Goal: Task Accomplishment & Management: Use online tool/utility

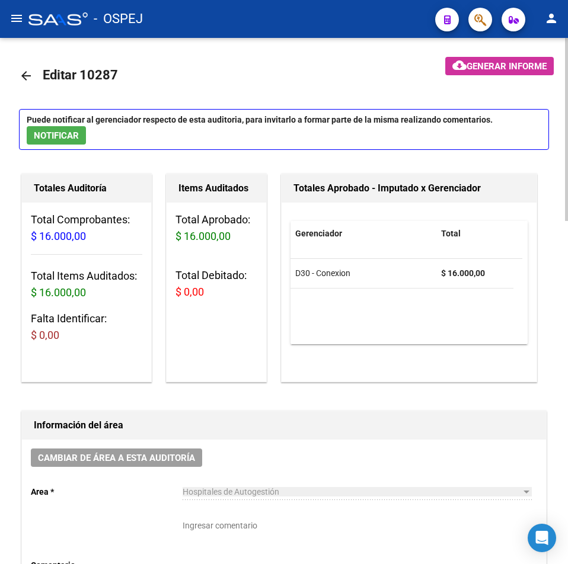
click at [31, 72] on mat-icon "arrow_back" at bounding box center [26, 76] width 14 height 14
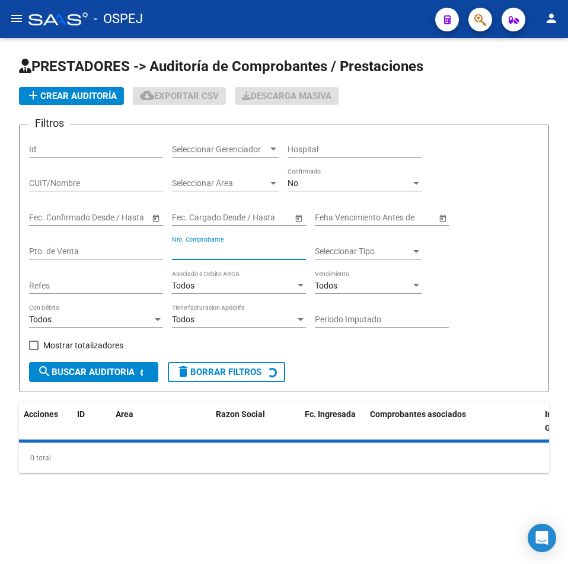
click at [235, 253] on input "Nro. Comprobante" at bounding box center [239, 252] width 134 height 10
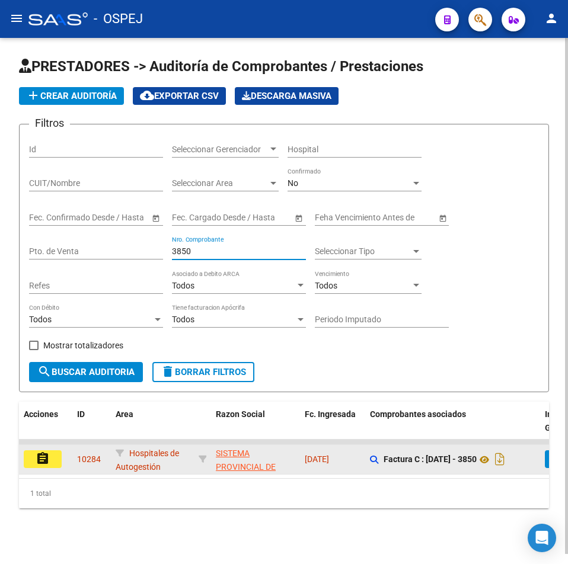
type input "3850"
click at [53, 453] on button "assignment" at bounding box center [43, 460] width 38 height 18
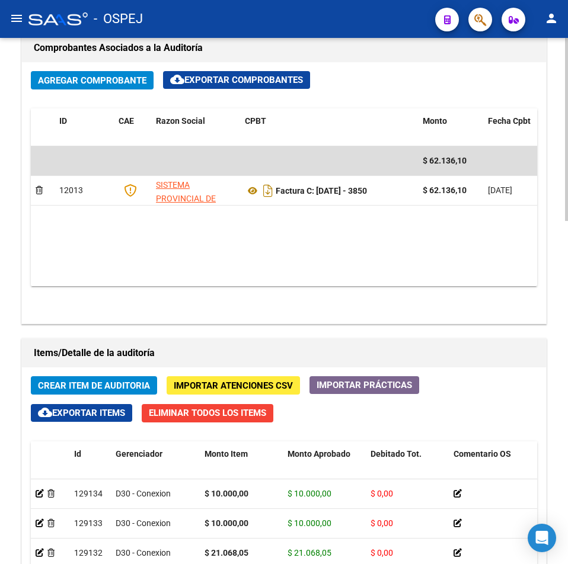
scroll to position [988, 0]
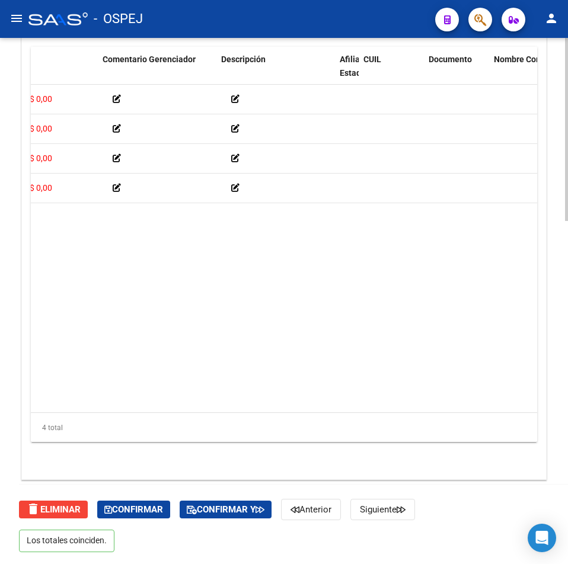
drag, startPoint x: 306, startPoint y: 293, endPoint x: 313, endPoint y: 277, distance: 17.0
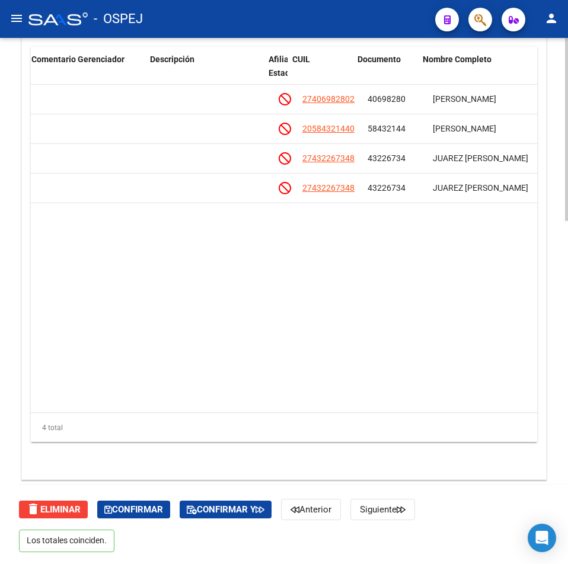
scroll to position [0, 680]
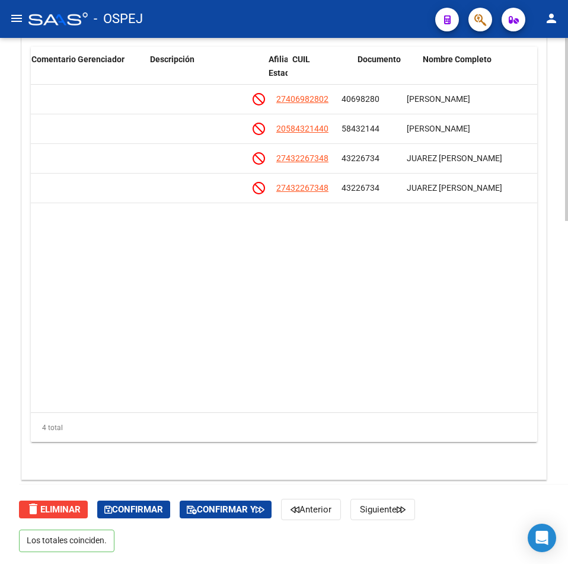
drag, startPoint x: 347, startPoint y: 259, endPoint x: 361, endPoint y: 253, distance: 14.6
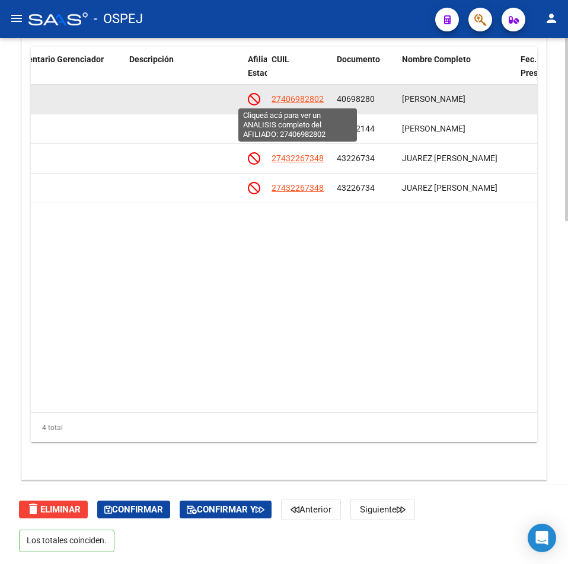
click at [318, 101] on span "27406982802" at bounding box center [298, 98] width 52 height 9
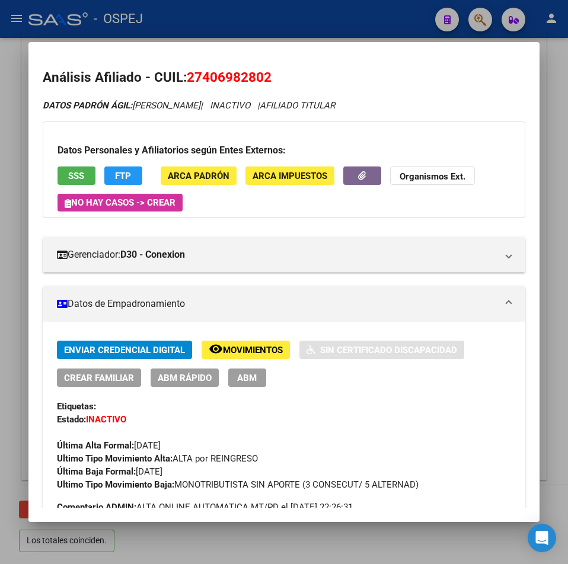
click at [66, 177] on button "SSS" at bounding box center [77, 176] width 38 height 18
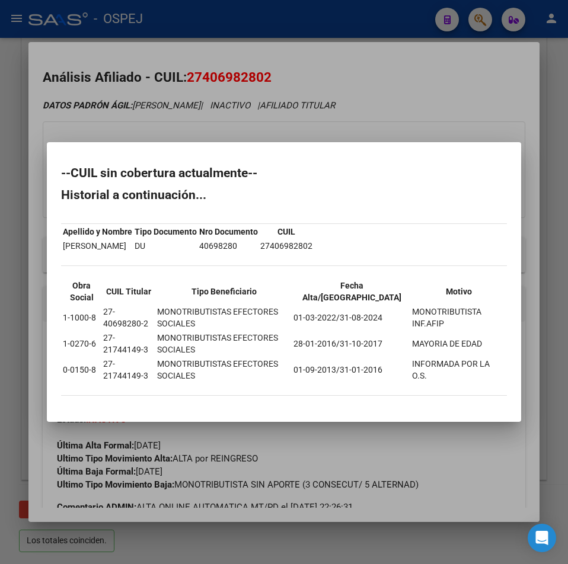
drag, startPoint x: 295, startPoint y: 74, endPoint x: 267, endPoint y: 74, distance: 27.9
click at [292, 74] on div at bounding box center [284, 282] width 568 height 564
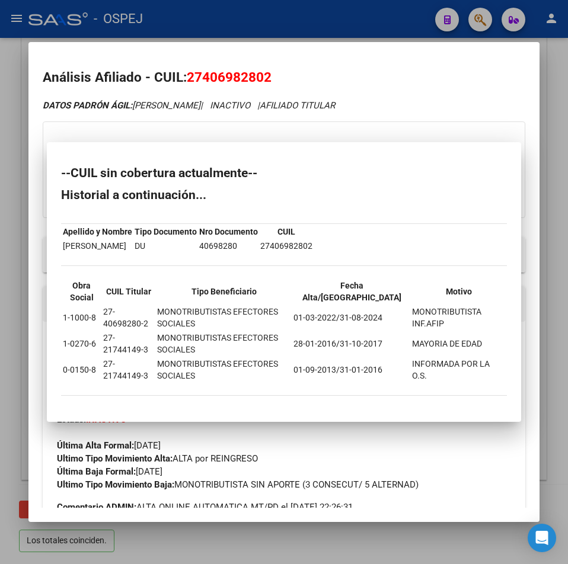
click at [257, 74] on span "27406982802" at bounding box center [229, 76] width 85 height 15
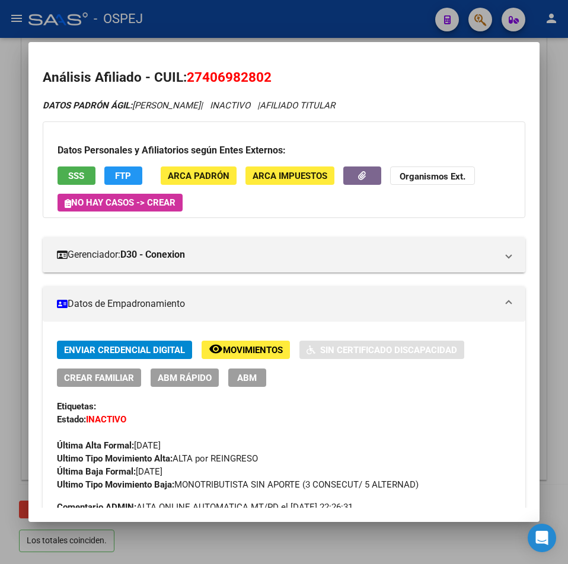
click at [257, 74] on span "27406982802" at bounding box center [229, 76] width 85 height 15
copy span "27406982802"
click at [149, 42] on mat-dialog-container "Análisis Afiliado - CUIL: 27406982802 DATOS PADRÓN ÁGIL: [PERSON_NAME] | INACTI…" at bounding box center [283, 282] width 511 height 480
click at [238, 33] on div at bounding box center [284, 282] width 568 height 564
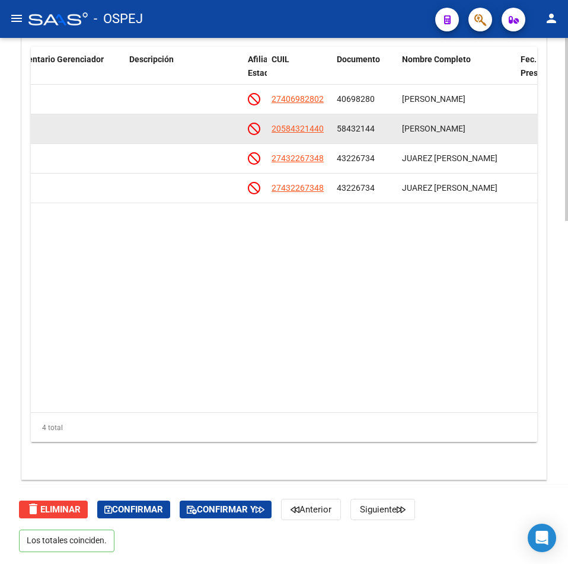
click at [315, 126] on span "20584321440" at bounding box center [298, 128] width 52 height 9
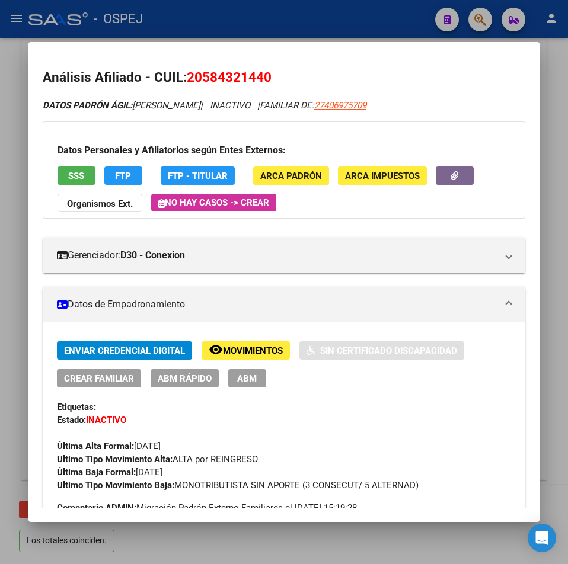
click at [225, 84] on span "20584321440" at bounding box center [229, 76] width 85 height 15
copy span "20584321440"
click at [79, 173] on span "SSS" at bounding box center [76, 176] width 16 height 11
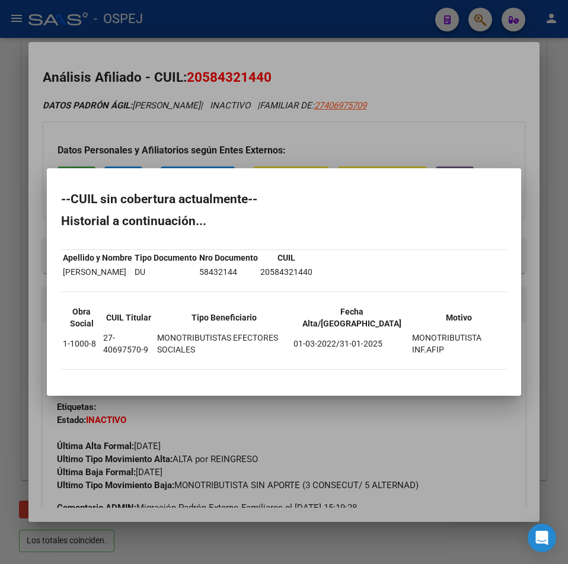
click at [171, 51] on div at bounding box center [284, 282] width 568 height 564
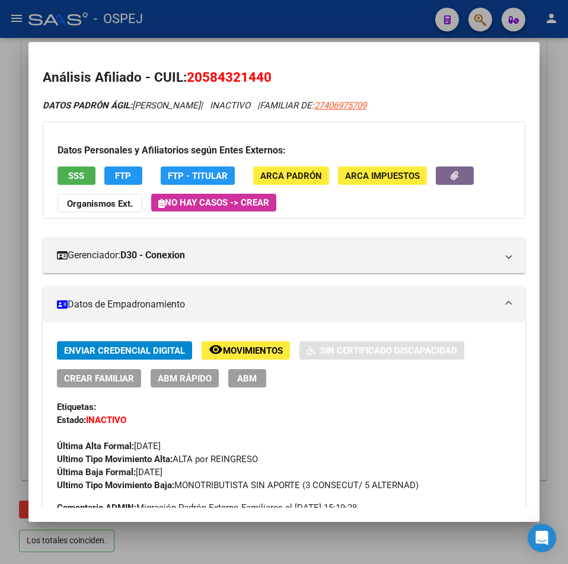
click at [186, 36] on div at bounding box center [284, 282] width 568 height 564
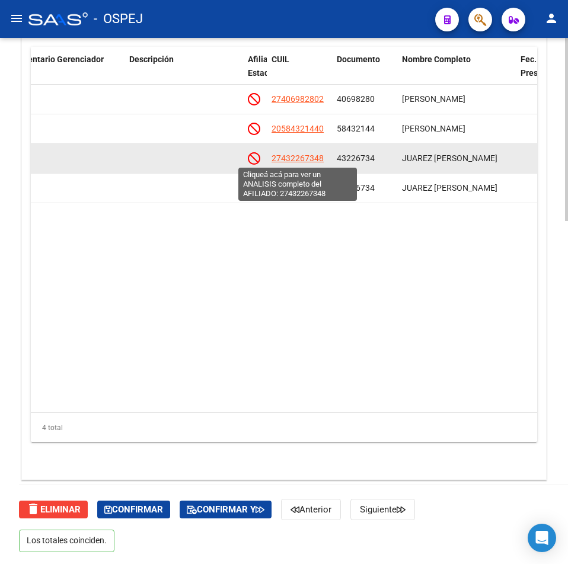
click at [302, 161] on span "27432267348" at bounding box center [298, 158] width 52 height 9
type textarea "27432267348"
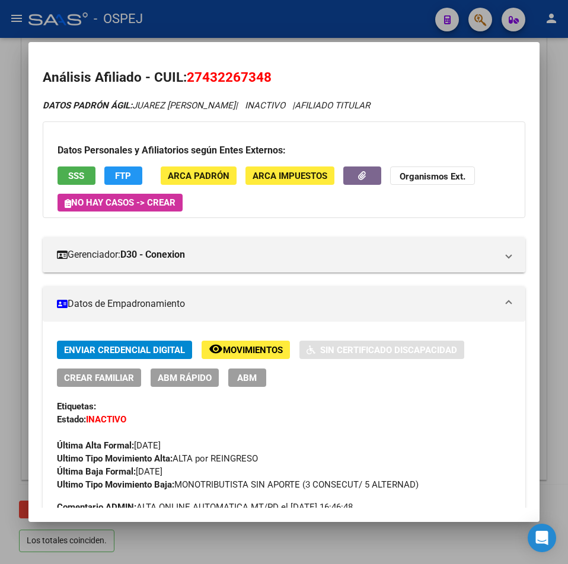
click at [72, 176] on span "SSS" at bounding box center [76, 176] width 16 height 11
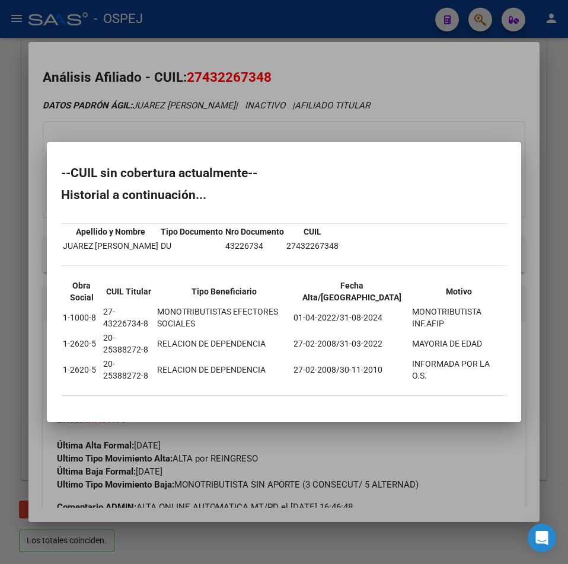
click at [143, 46] on div at bounding box center [284, 282] width 568 height 564
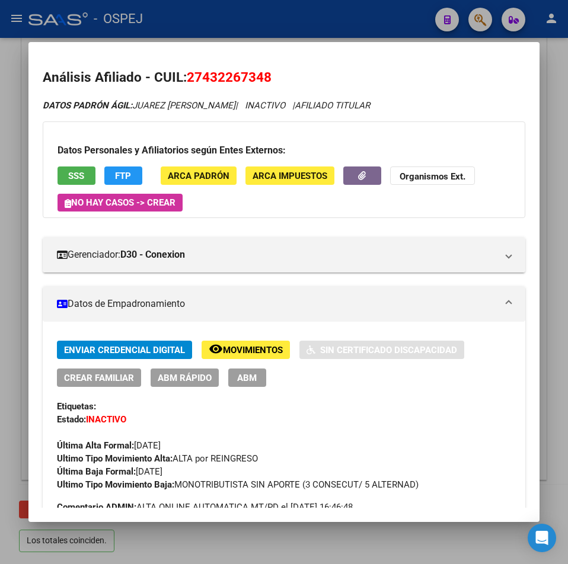
click at [246, 83] on span "27432267348" at bounding box center [229, 76] width 85 height 15
copy span "27432267348"
click at [369, 29] on div at bounding box center [284, 282] width 568 height 564
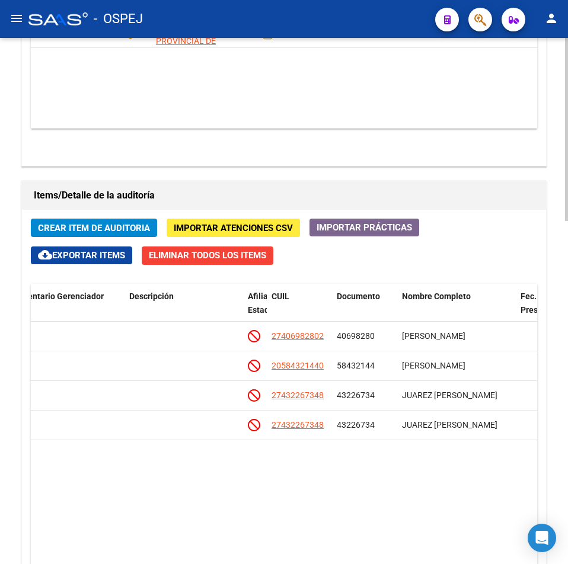
scroll to position [573, 0]
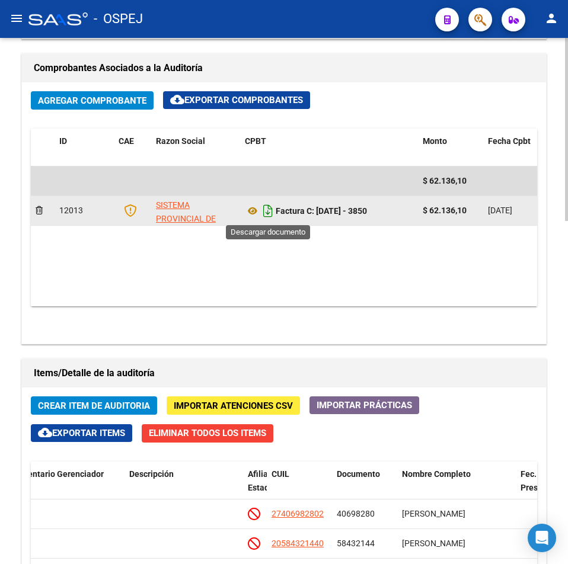
click at [267, 215] on icon "Descargar documento" at bounding box center [267, 211] width 15 height 19
click at [167, 253] on datatable-body "$ 62.136,10 12013 SISTEMA PROVINCIAL DE SALUD Factura C: [DATE] - 3850 $ 62.136…" at bounding box center [284, 237] width 506 height 140
drag, startPoint x: 371, startPoint y: 216, endPoint x: 318, endPoint y: 218, distance: 52.2
click at [318, 218] on div "Factura C: [DATE] - 3850" at bounding box center [329, 211] width 168 height 19
copy strong "[DATE] - 3850"
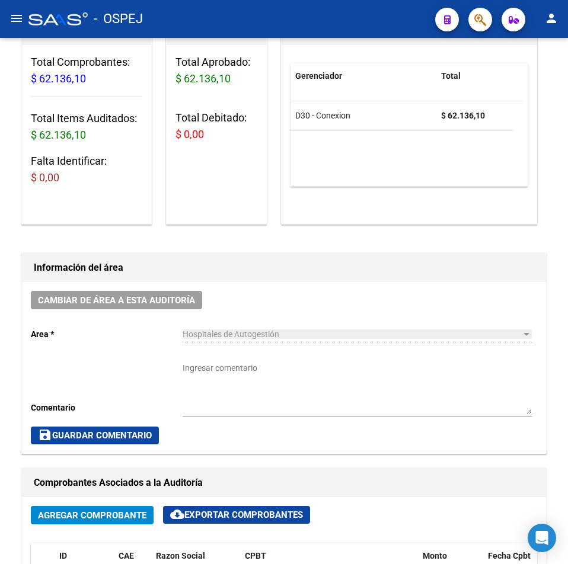
scroll to position [0, 0]
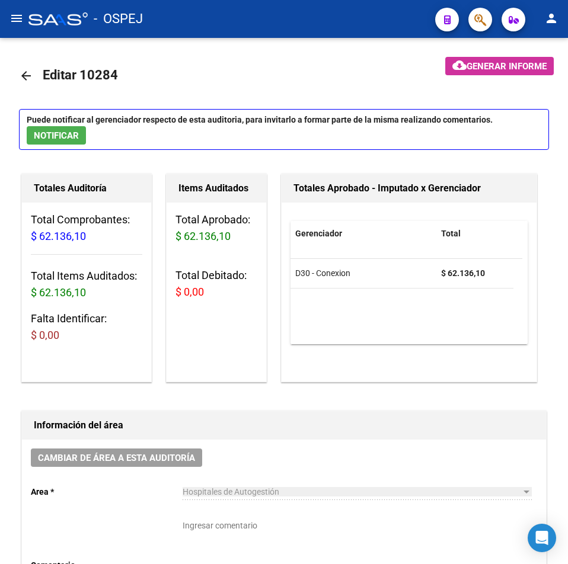
click at [28, 72] on mat-icon "arrow_back" at bounding box center [26, 76] width 14 height 14
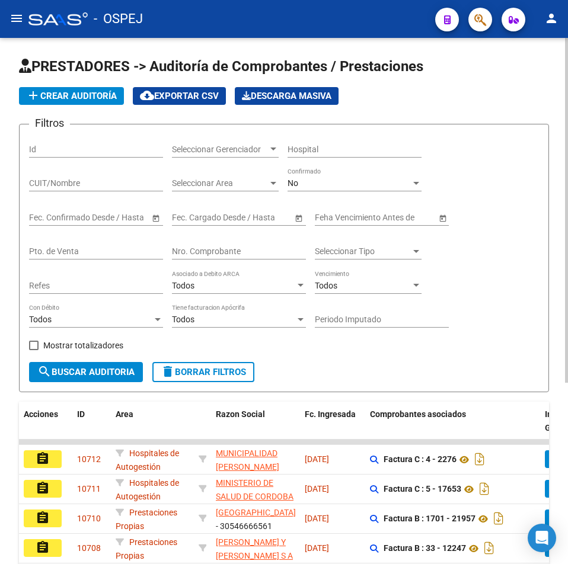
click at [220, 258] on div "Nro. Comprobante" at bounding box center [239, 248] width 134 height 24
click at [228, 254] on input "Nro. Comprobante" at bounding box center [239, 252] width 134 height 10
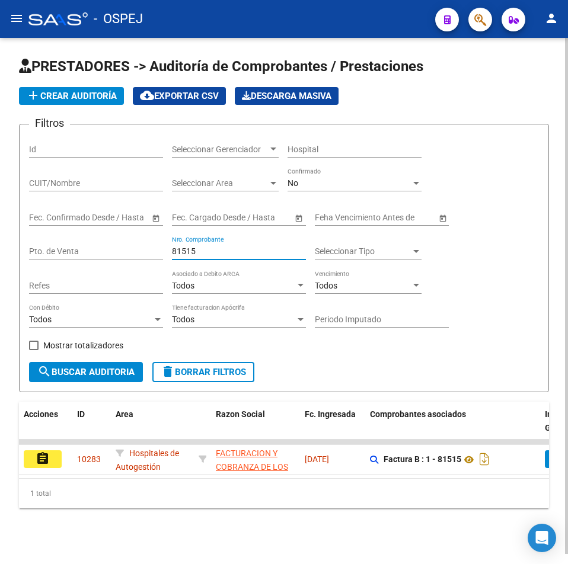
scroll to position [10, 0]
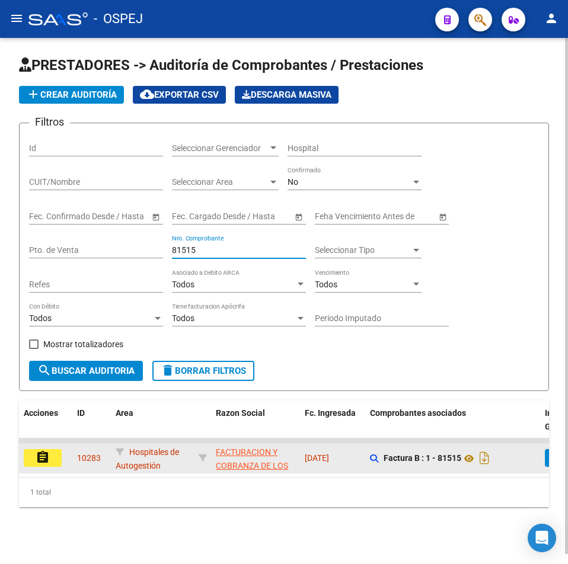
type input "81515"
click at [47, 451] on mat-icon "assignment" at bounding box center [43, 458] width 14 height 14
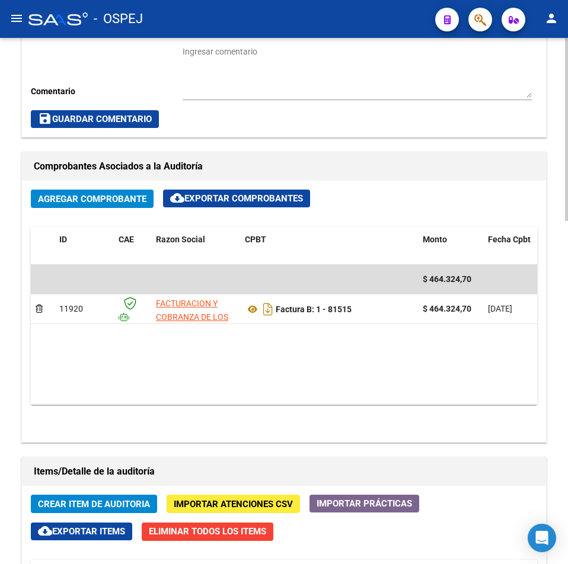
scroll to position [652, 0]
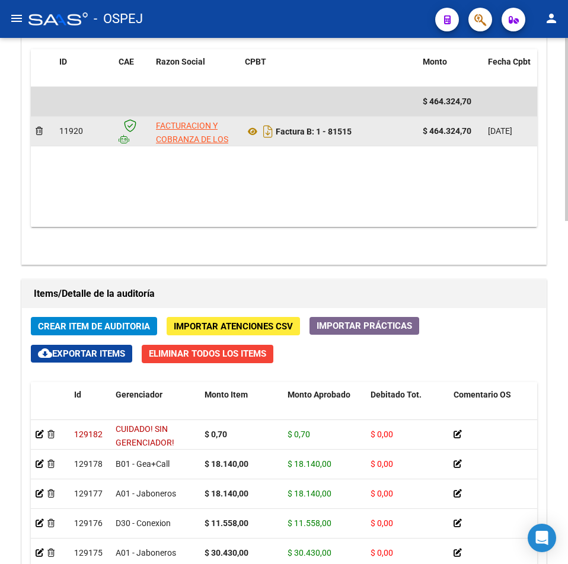
drag, startPoint x: 358, startPoint y: 131, endPoint x: 317, endPoint y: 144, distance: 42.4
click at [317, 144] on datatable-body-cell "Factura B: 1 - 81515" at bounding box center [329, 131] width 178 height 29
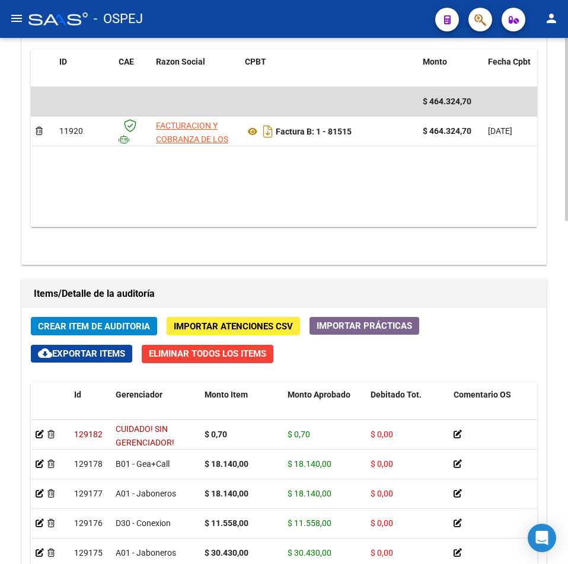
copy strong "1 - 81515"
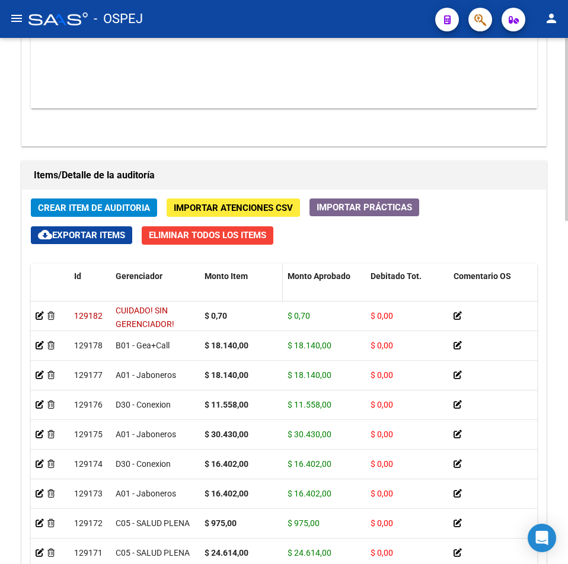
scroll to position [949, 0]
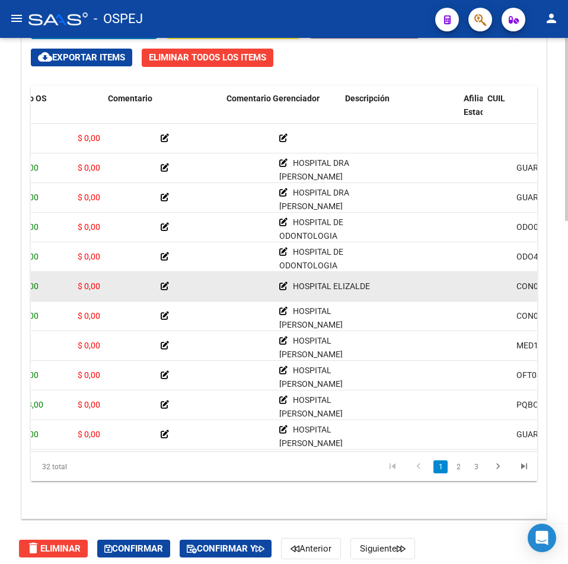
drag, startPoint x: 184, startPoint y: 301, endPoint x: 244, endPoint y: 294, distance: 60.2
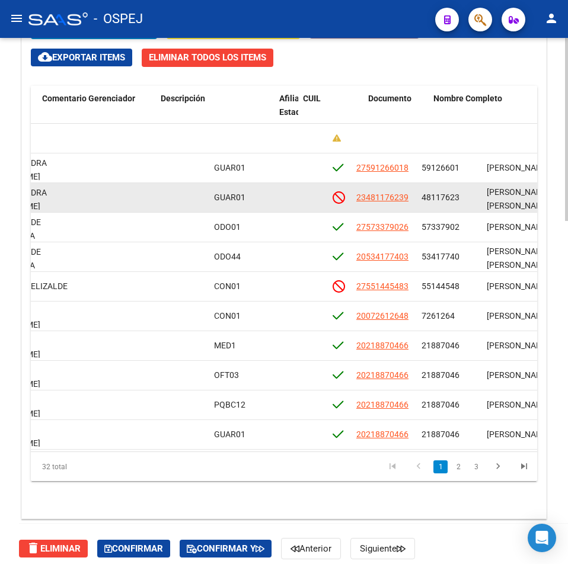
scroll to position [0, 662]
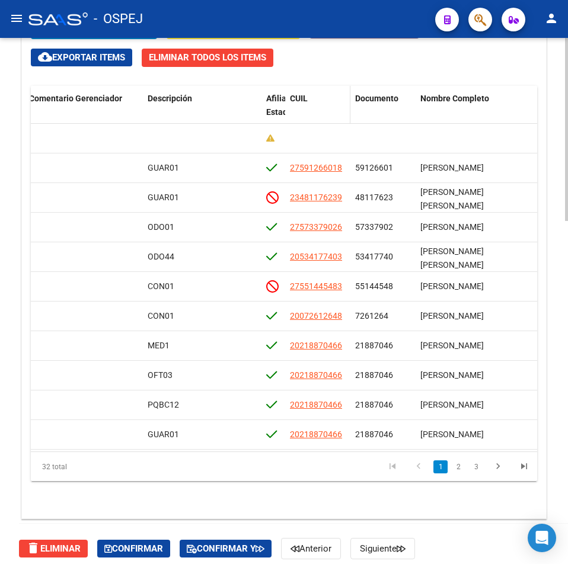
click at [309, 98] on div "CUIL" at bounding box center [318, 99] width 56 height 14
click at [304, 98] on span "CUIL" at bounding box center [299, 98] width 18 height 9
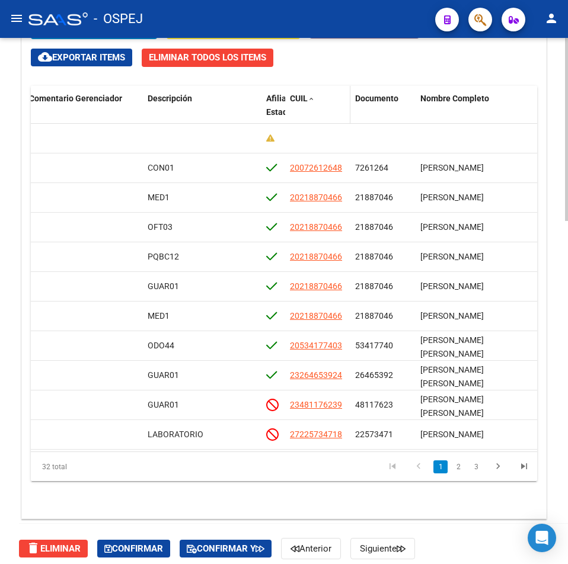
click at [304, 98] on span "CUIL" at bounding box center [299, 98] width 18 height 9
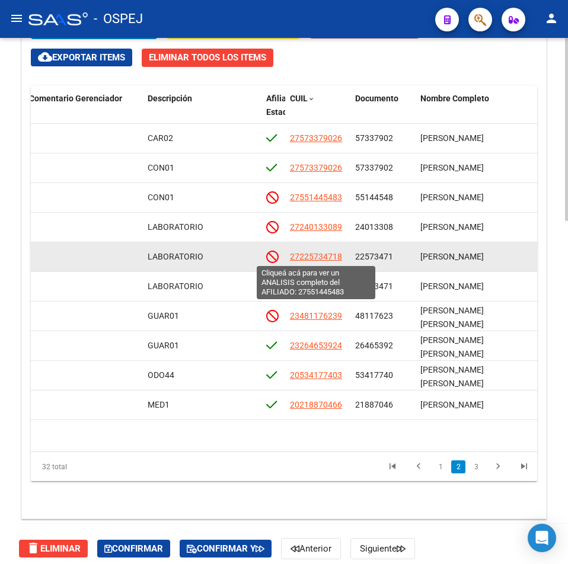
scroll to position [415, 662]
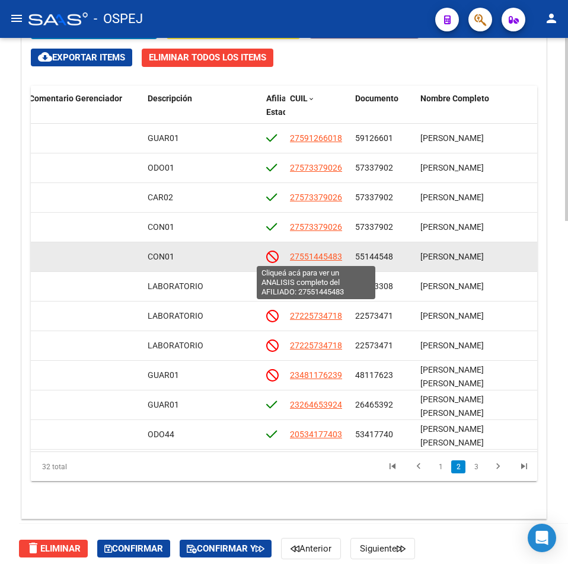
click at [334, 259] on span "27551445483" at bounding box center [316, 256] width 52 height 9
type textarea "27551445483"
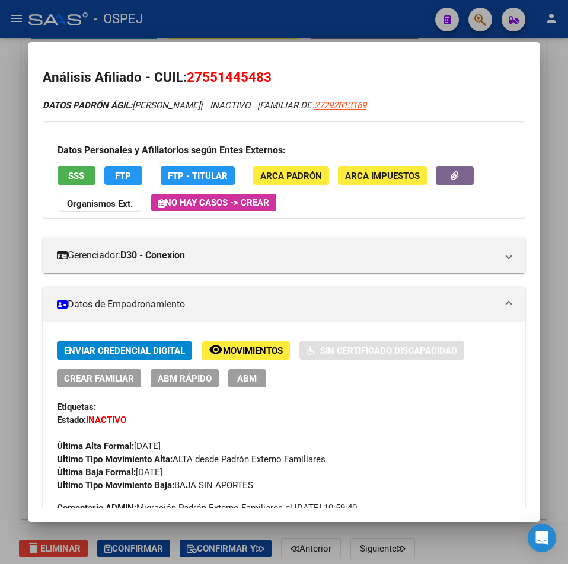
click at [233, 77] on span "27551445483" at bounding box center [229, 76] width 85 height 15
copy span "27551445483"
click at [59, 174] on button "SSS" at bounding box center [77, 176] width 38 height 18
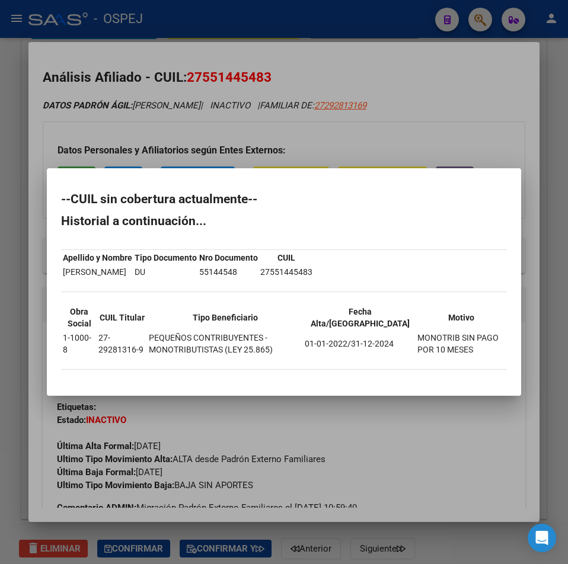
drag, startPoint x: 372, startPoint y: 104, endPoint x: 352, endPoint y: 36, distance: 71.8
click at [372, 92] on div at bounding box center [284, 282] width 568 height 564
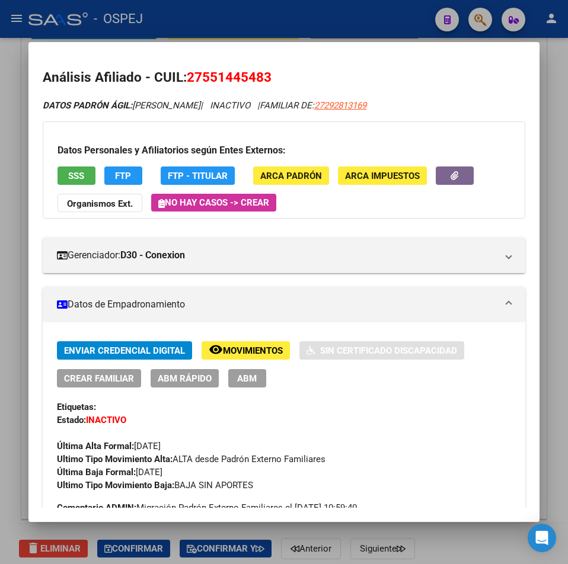
click at [350, 33] on div at bounding box center [284, 282] width 568 height 564
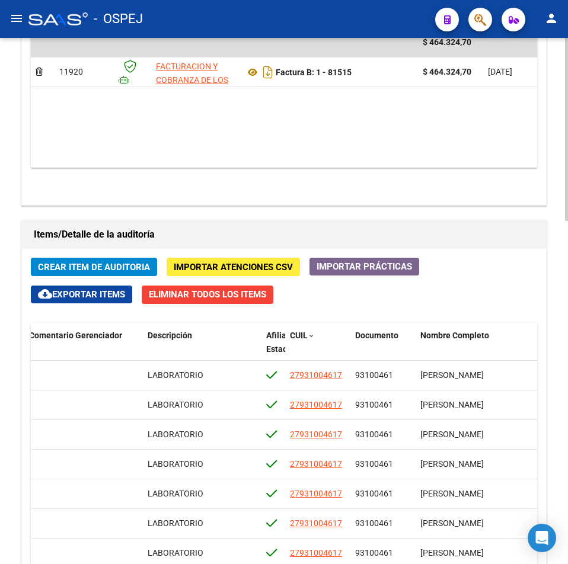
scroll to position [474, 0]
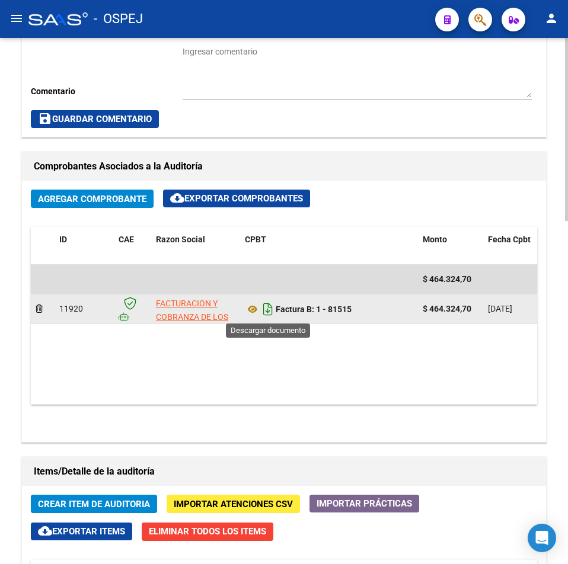
click at [270, 311] on icon "Descargar documento" at bounding box center [267, 309] width 15 height 19
click at [422, 355] on datatable-body "$ 464.324,70 11920 FACTURACION Y COBRANZA DE LOS EFECTORES PUBLICOS S.E. Factur…" at bounding box center [284, 335] width 506 height 140
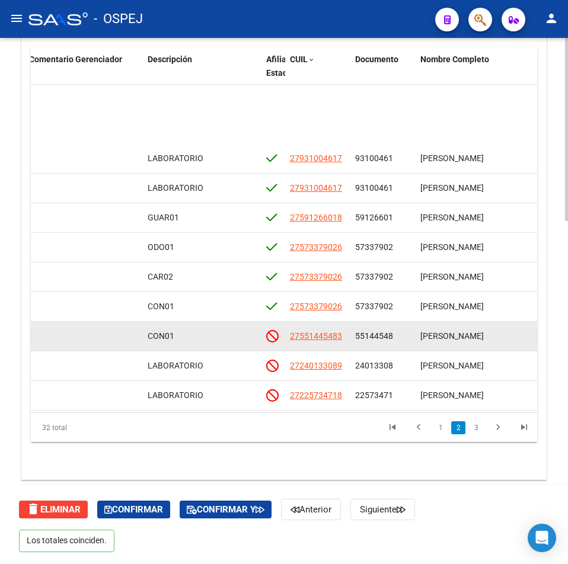
scroll to position [356, 662]
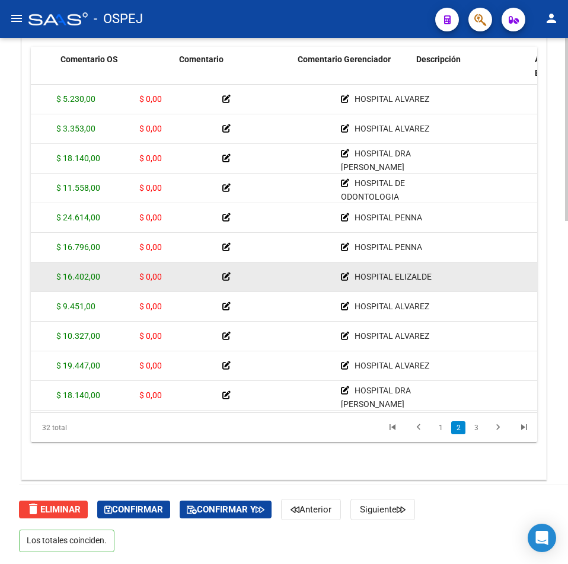
drag, startPoint x: 398, startPoint y: 286, endPoint x: 321, endPoint y: 283, distance: 76.6
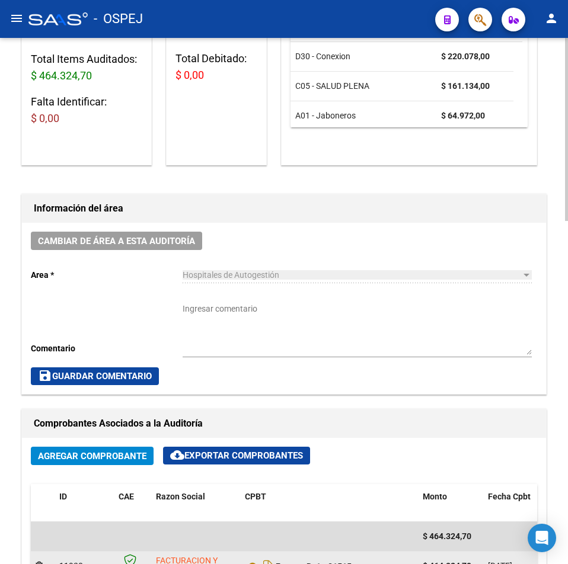
scroll to position [0, 0]
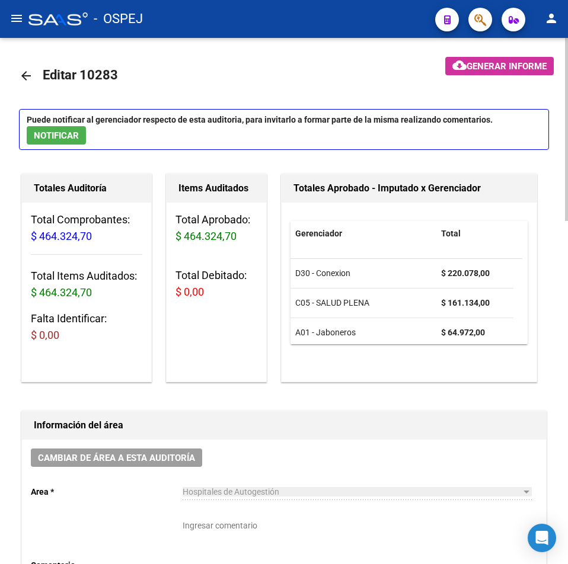
click at [26, 80] on mat-icon "arrow_back" at bounding box center [26, 76] width 14 height 14
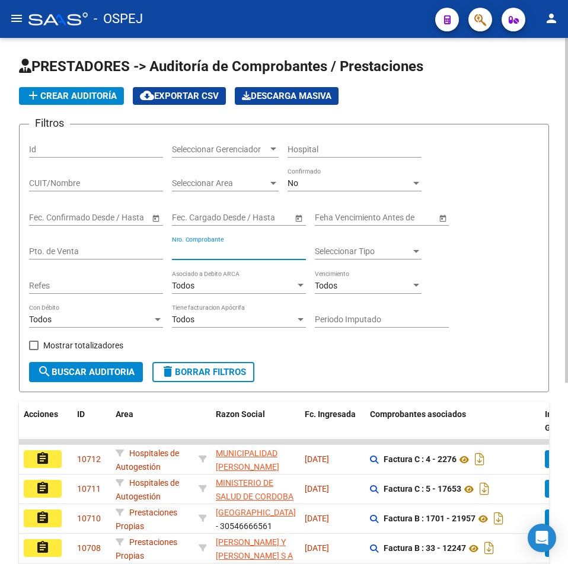
drag, startPoint x: 241, startPoint y: 251, endPoint x: 309, endPoint y: 359, distance: 128.2
click at [241, 251] on input "Nro. Comprobante" at bounding box center [239, 252] width 134 height 10
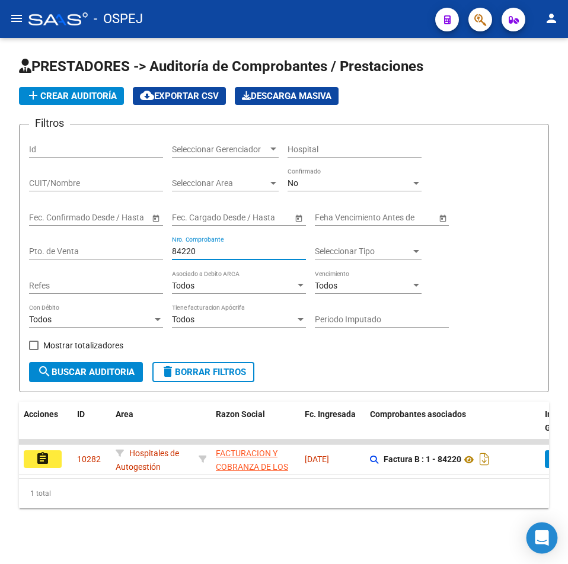
type input "84220"
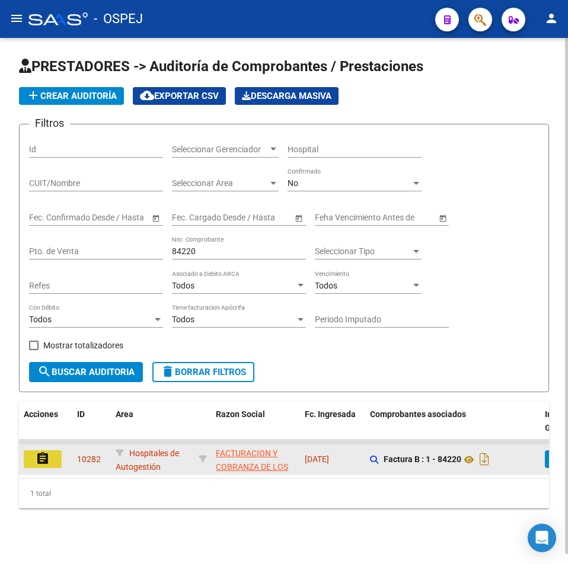
click at [43, 460] on mat-icon "assignment" at bounding box center [43, 459] width 14 height 14
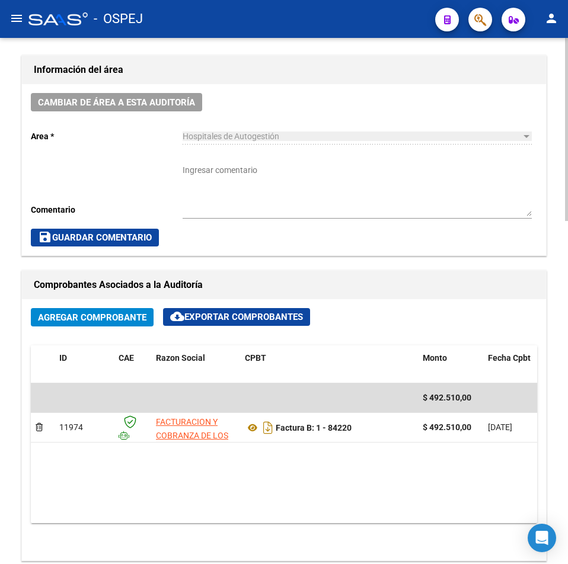
scroll to position [534, 0]
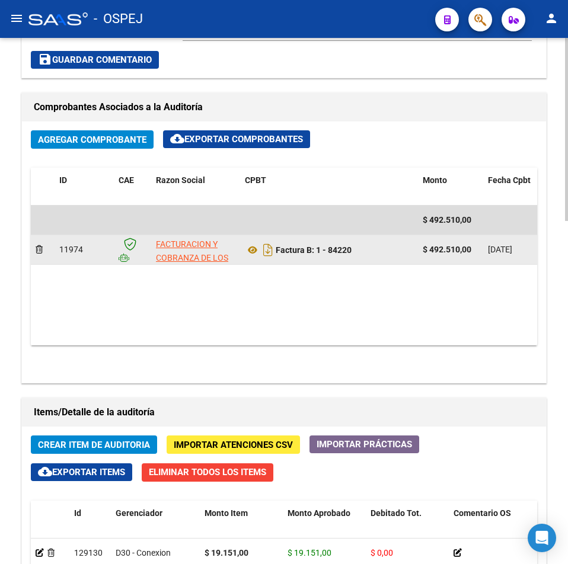
drag, startPoint x: 362, startPoint y: 254, endPoint x: 318, endPoint y: 257, distance: 44.0
click at [318, 257] on div "Factura B: 1 - 84220" at bounding box center [329, 250] width 168 height 19
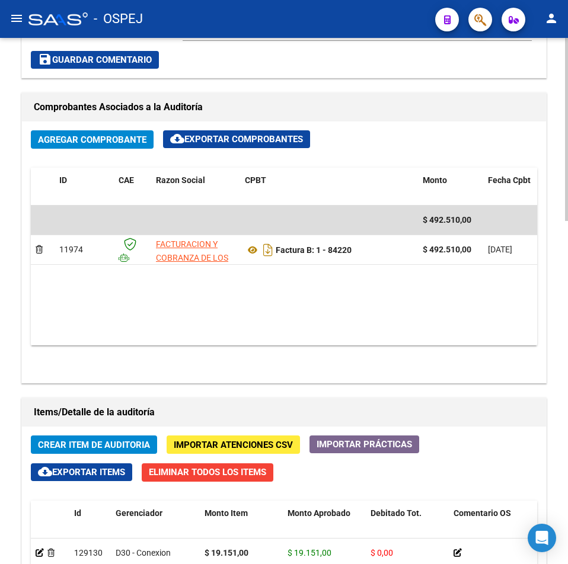
copy strong "1 - 84220"
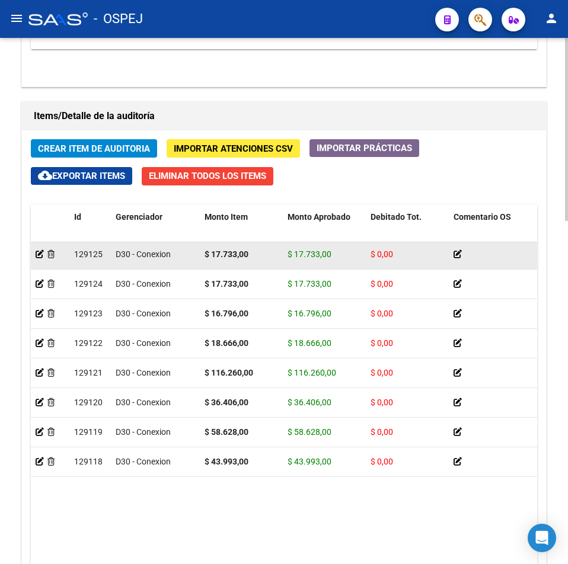
scroll to position [0, 0]
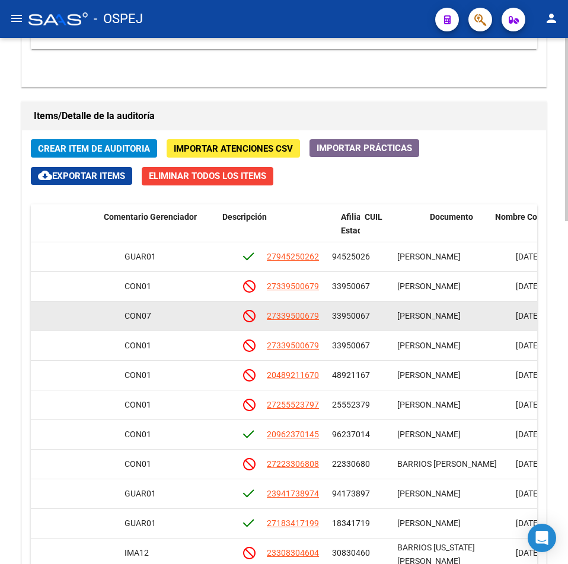
drag, startPoint x: 392, startPoint y: 303, endPoint x: 428, endPoint y: 303, distance: 36.2
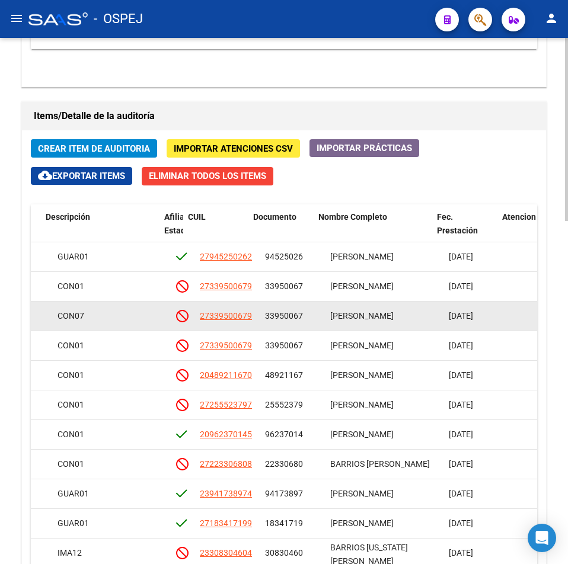
drag, startPoint x: 400, startPoint y: 303, endPoint x: 431, endPoint y: 302, distance: 30.9
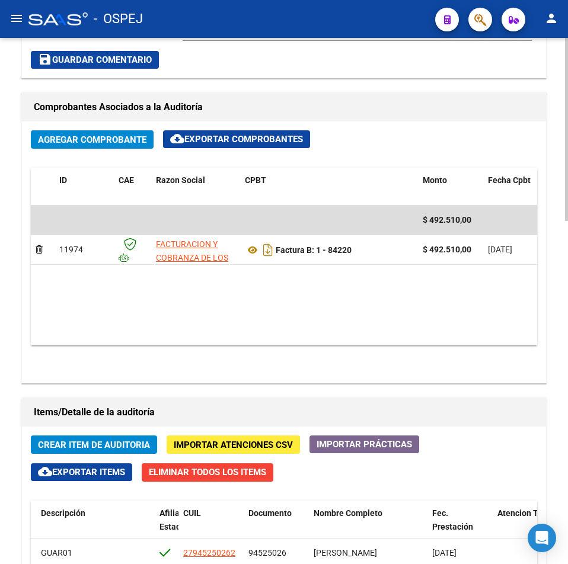
scroll to position [889, 0]
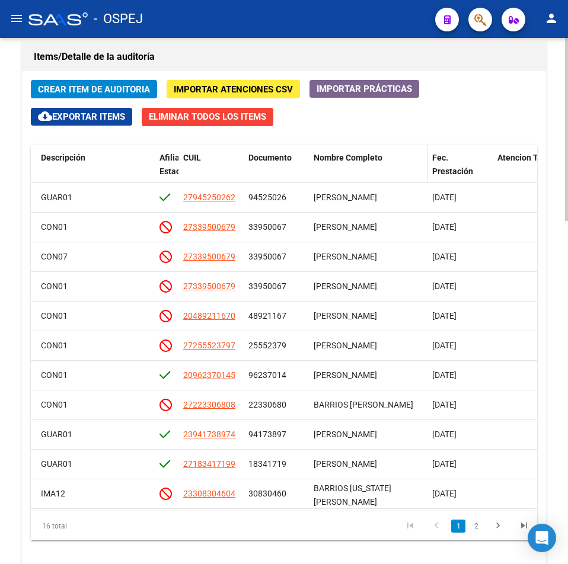
click at [353, 156] on span "Nombre Completo" at bounding box center [348, 157] width 69 height 9
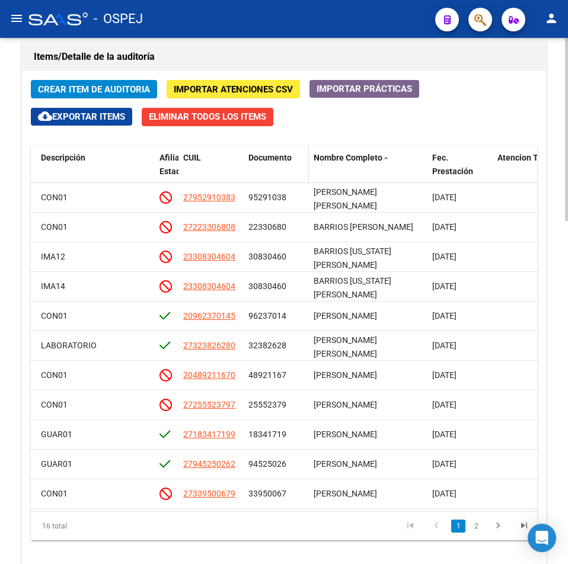
click at [291, 158] on span "Documento" at bounding box center [269, 157] width 43 height 9
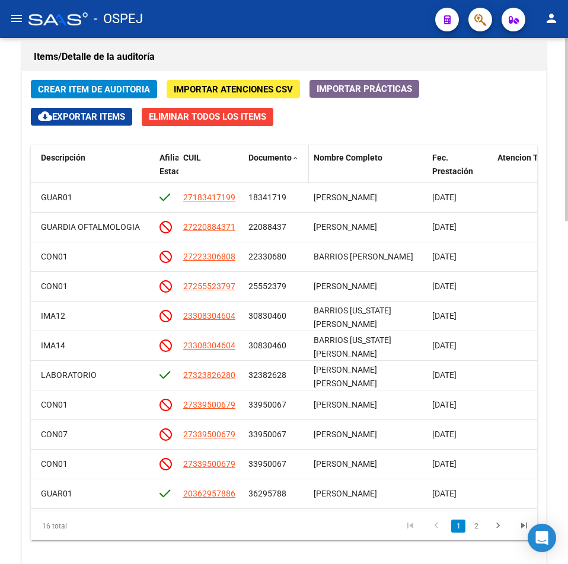
click at [291, 158] on span "Documento" at bounding box center [269, 157] width 43 height 9
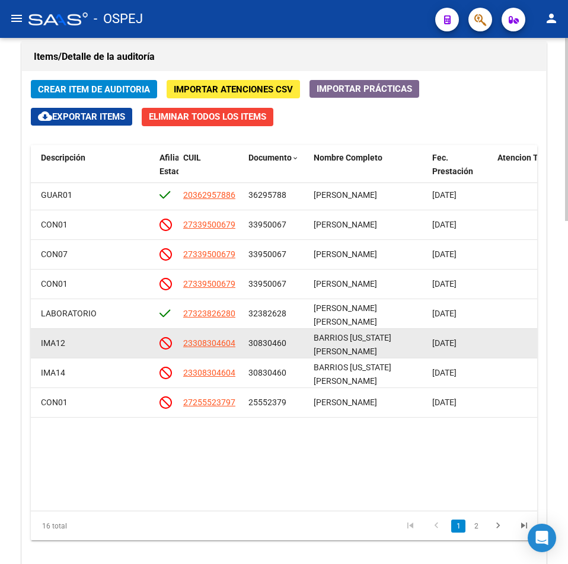
scroll to position [40, 768]
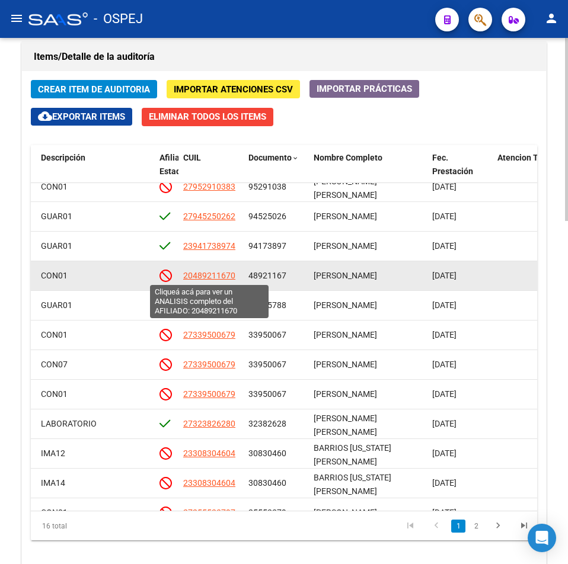
click at [225, 277] on span "20489211670" at bounding box center [209, 275] width 52 height 9
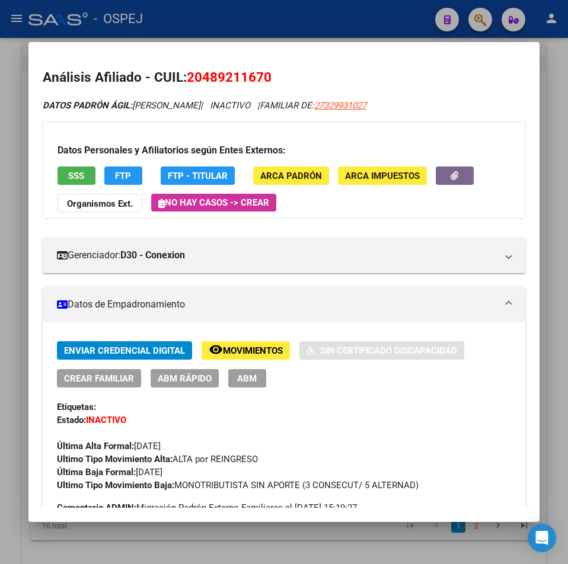
click at [78, 163] on div "Datos Personales y Afiliatorios según Entes Externos: SSS FTP FTP - Titular ARC…" at bounding box center [284, 170] width 483 height 97
click at [86, 174] on button "SSS" at bounding box center [77, 176] width 38 height 18
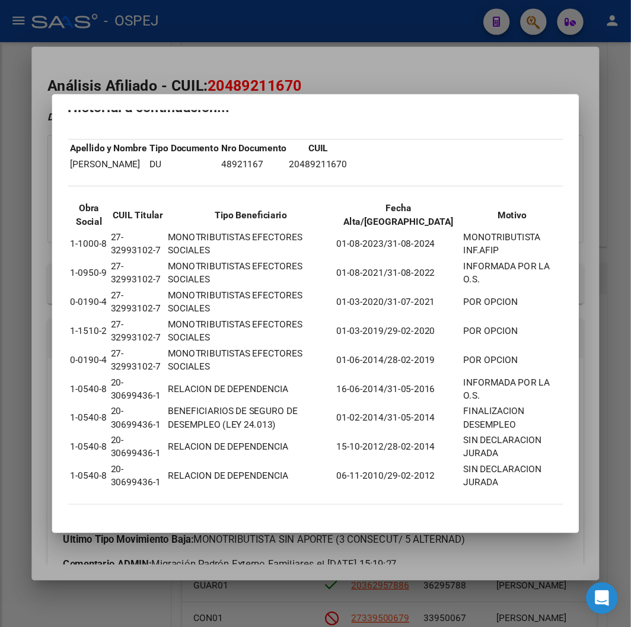
scroll to position [0, 0]
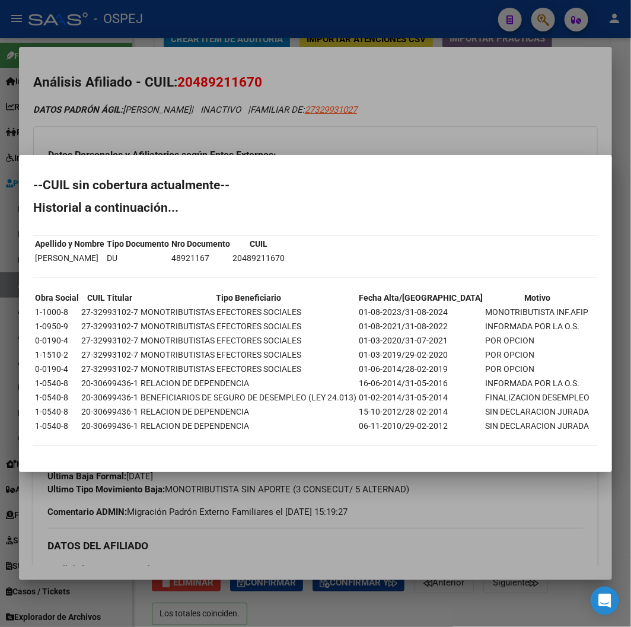
drag, startPoint x: 358, startPoint y: 90, endPoint x: 245, endPoint y: 61, distance: 115.6
click at [351, 87] on div at bounding box center [315, 313] width 631 height 627
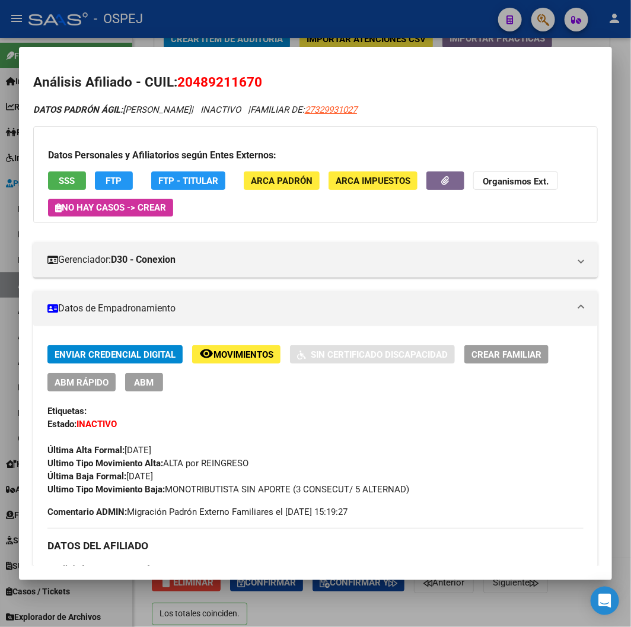
click at [203, 84] on span "20489211670" at bounding box center [219, 81] width 85 height 15
copy span "20489211670"
click at [63, 184] on span "SSS" at bounding box center [67, 181] width 16 height 11
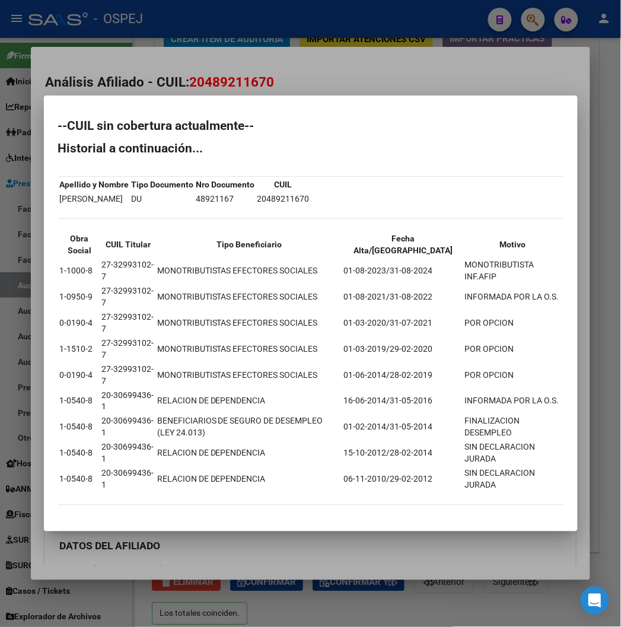
drag, startPoint x: 42, startPoint y: 310, endPoint x: 548, endPoint y: 311, distance: 506.4
click at [548, 283] on tr "1-1000-8 27-32993102-7 MONOTRIBUTISTAS EFECTORES SOCIALES 01-08-2023/31-08-2024…" at bounding box center [310, 270] width 503 height 25
click at [436, 116] on div at bounding box center [310, 313] width 621 height 627
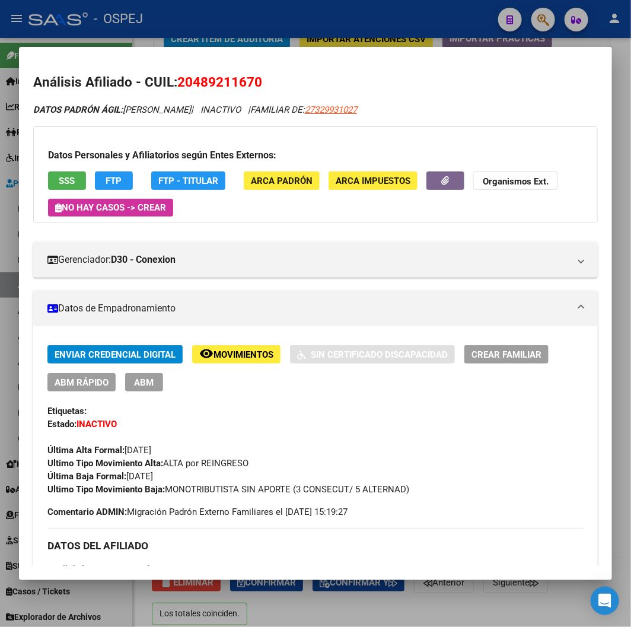
click at [232, 51] on mat-dialog-container "Análisis Afiliado - CUIL: 20489211670 DATOS PADRÓN ÁGIL: [PERSON_NAME] | INACTI…" at bounding box center [315, 313] width 593 height 532
click at [237, 40] on div at bounding box center [315, 313] width 631 height 627
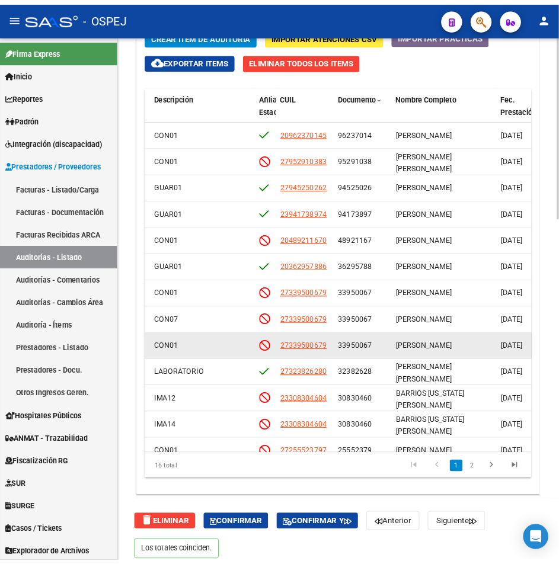
scroll to position [116, 768]
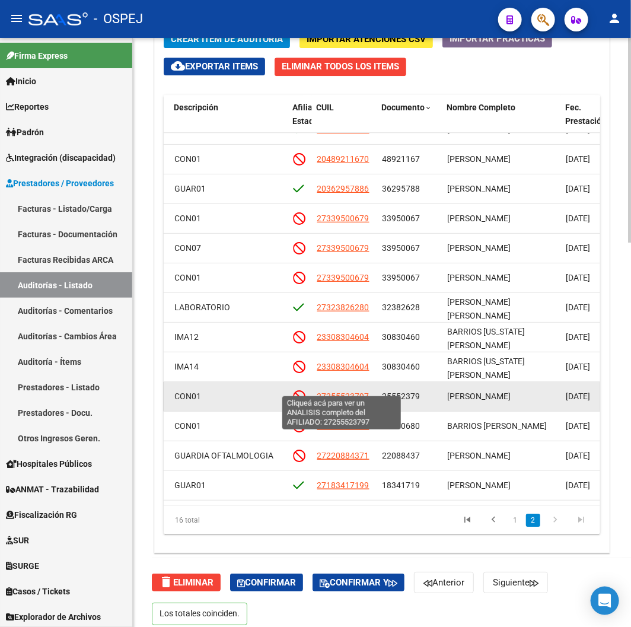
click at [344, 391] on span "27255523797" at bounding box center [343, 395] width 52 height 9
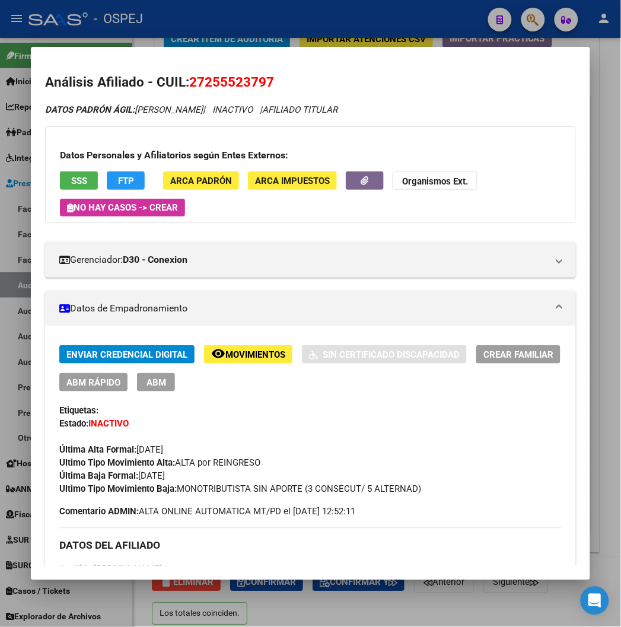
click at [60, 172] on app-consulta-sss-html "SSS" at bounding box center [79, 180] width 38 height 18
click at [60, 174] on button "SSS" at bounding box center [79, 180] width 38 height 18
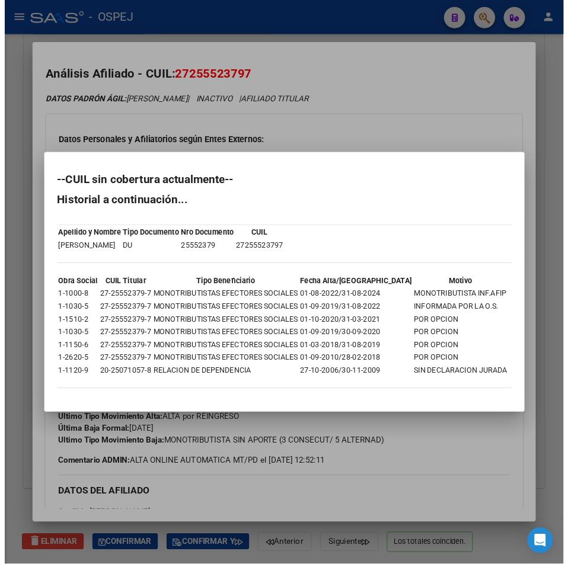
scroll to position [116, 768]
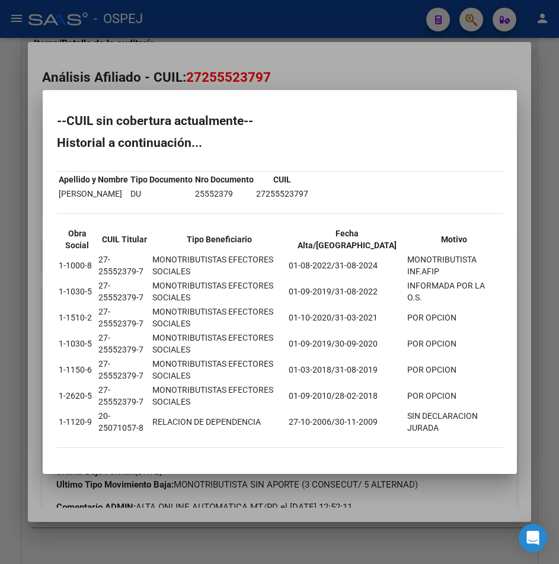
click at [239, 80] on div at bounding box center [279, 282] width 559 height 564
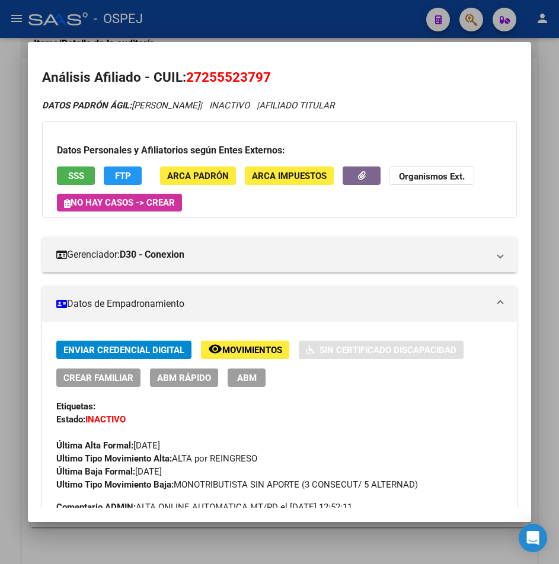
click at [237, 79] on span "27255523797" at bounding box center [228, 76] width 85 height 15
click at [256, 79] on span "27255523797" at bounding box center [228, 76] width 85 height 15
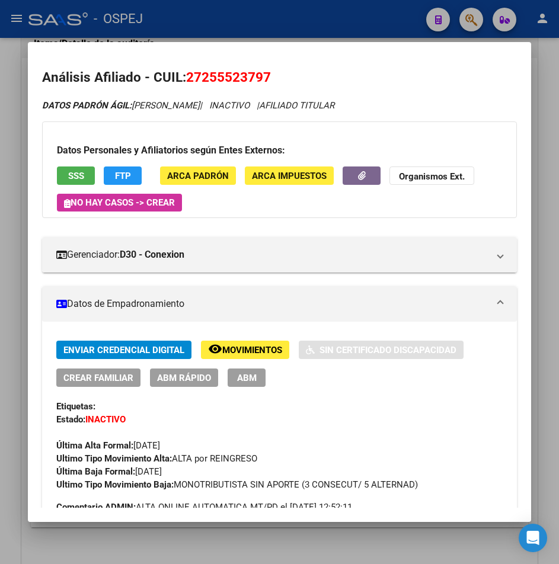
click at [256, 80] on span "27255523797" at bounding box center [228, 76] width 85 height 15
click at [216, 31] on div at bounding box center [279, 282] width 559 height 564
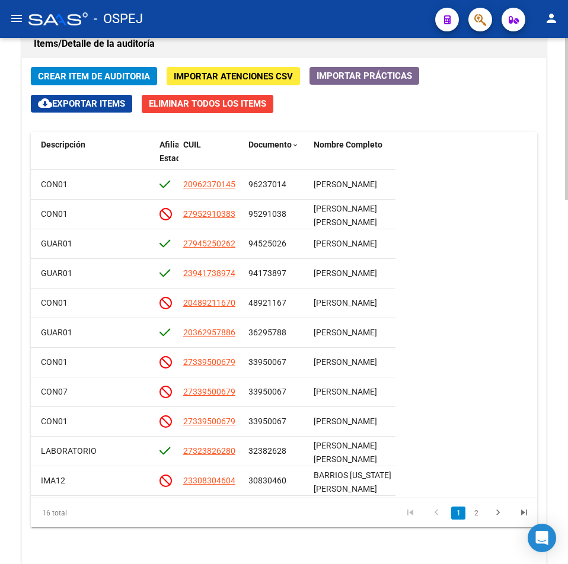
scroll to position [1156, 0]
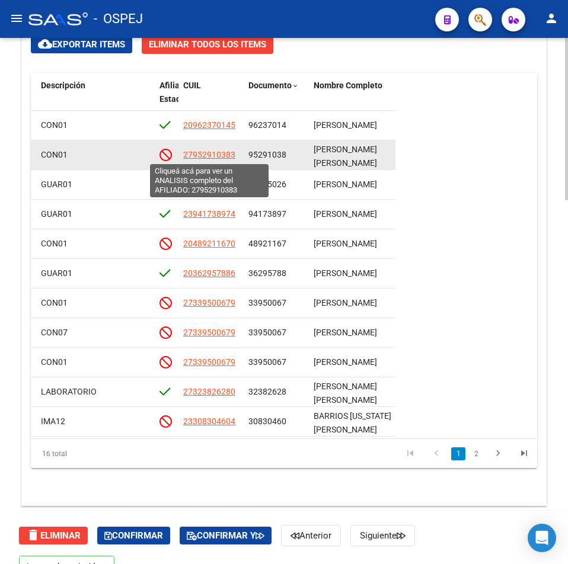
click at [222, 156] on span "27952910383" at bounding box center [209, 154] width 52 height 9
type textarea "27952910383"
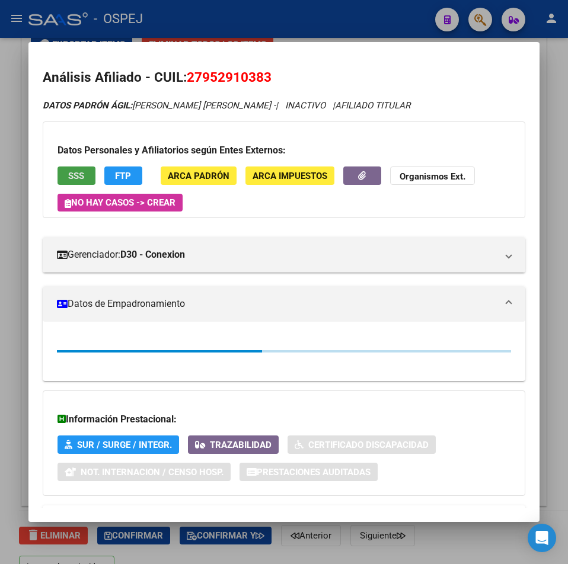
click at [78, 167] on button "SSS" at bounding box center [77, 176] width 38 height 18
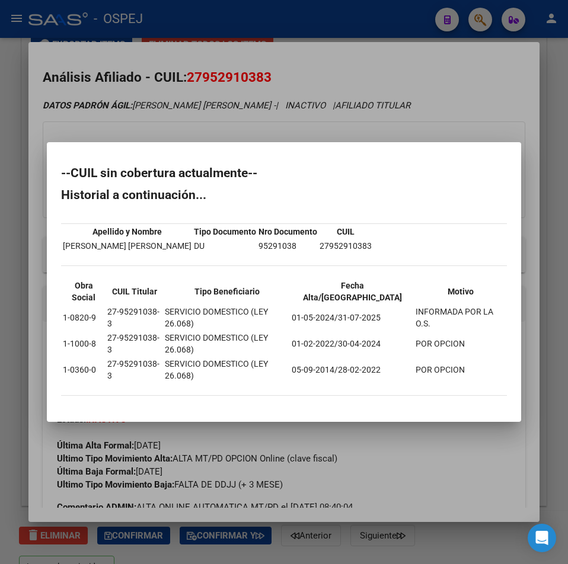
drag, startPoint x: 301, startPoint y: 106, endPoint x: 236, endPoint y: 81, distance: 69.6
click at [298, 105] on div at bounding box center [284, 282] width 568 height 564
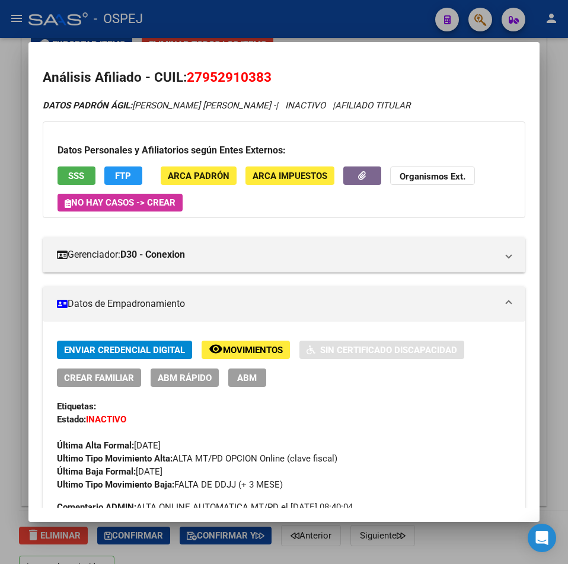
click at [234, 81] on span "27952910383" at bounding box center [229, 76] width 85 height 15
copy span "27952910383"
click at [375, 31] on div at bounding box center [284, 282] width 568 height 564
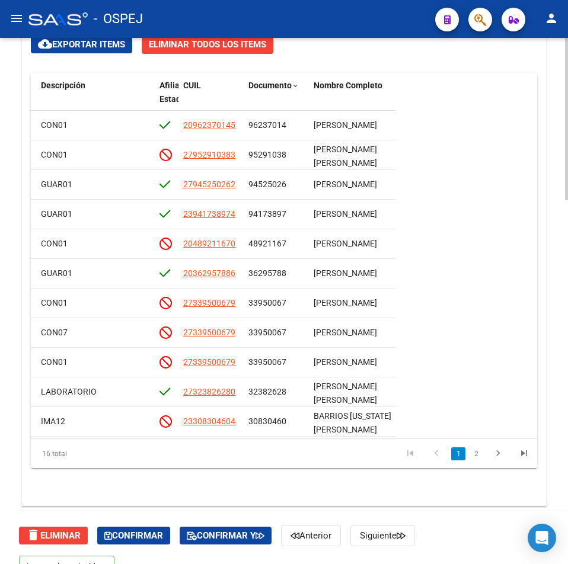
scroll to position [800, 0]
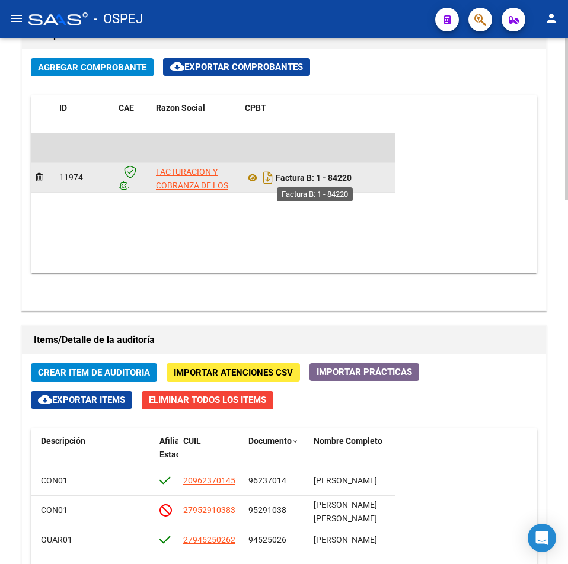
click at [346, 184] on div "Factura B: 1 - 84220" at bounding box center [329, 177] width 168 height 19
drag, startPoint x: 353, startPoint y: 183, endPoint x: 319, endPoint y: 183, distance: 34.4
click at [319, 183] on div "Factura B: 1 - 84220" at bounding box center [329, 177] width 168 height 19
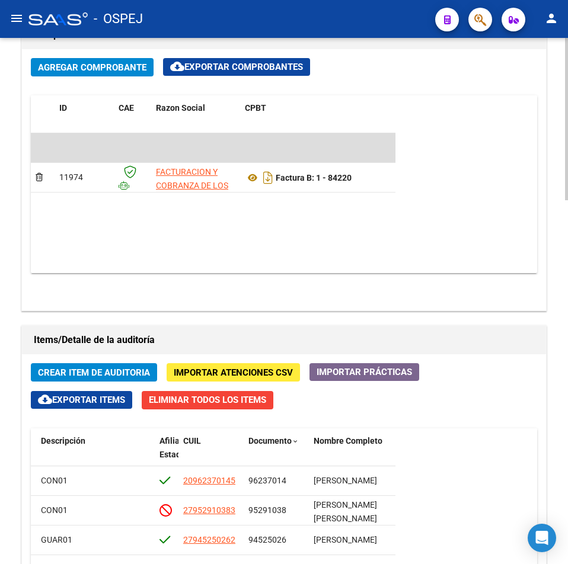
copy strong "1 - 84220"
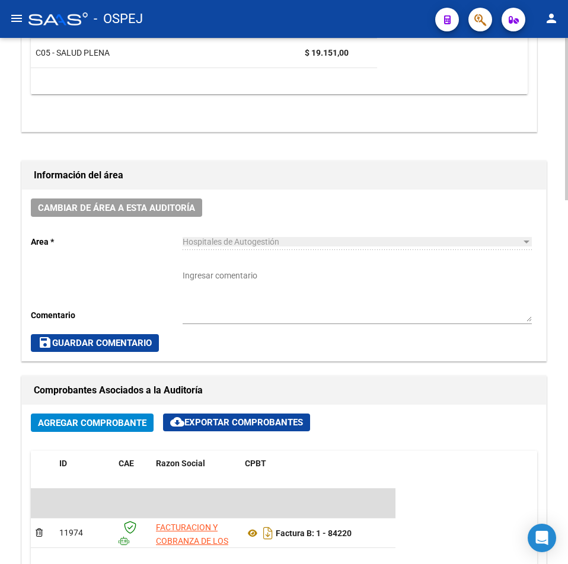
scroll to position [918, 0]
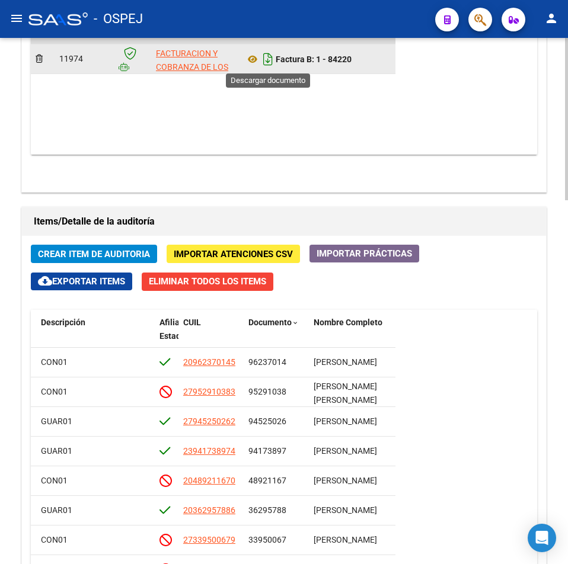
click at [263, 59] on icon "Descargar documento" at bounding box center [267, 59] width 15 height 19
click at [81, 138] on datatable-body "$ 492.510,00 11974 FACTURACION Y COBRANZA DE LOS EFECTORES PUBLICOS S.E. Factur…" at bounding box center [213, 85] width 365 height 140
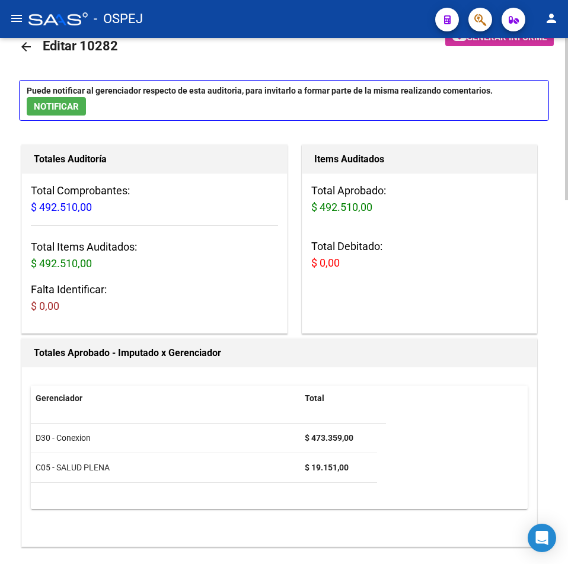
scroll to position [0, 0]
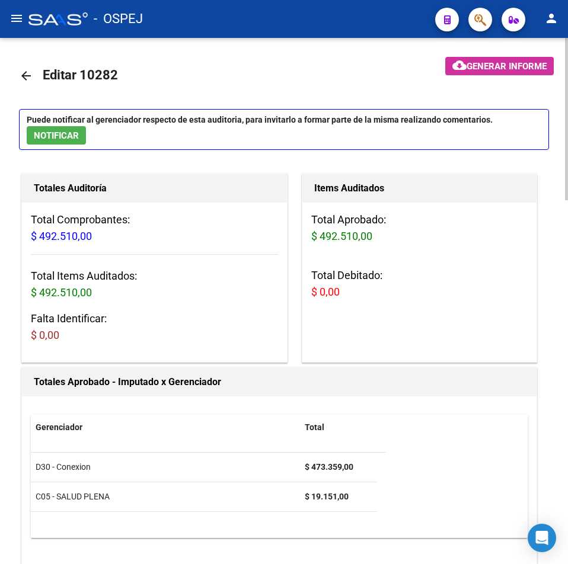
click at [27, 84] on link "arrow_back" at bounding box center [31, 76] width 24 height 28
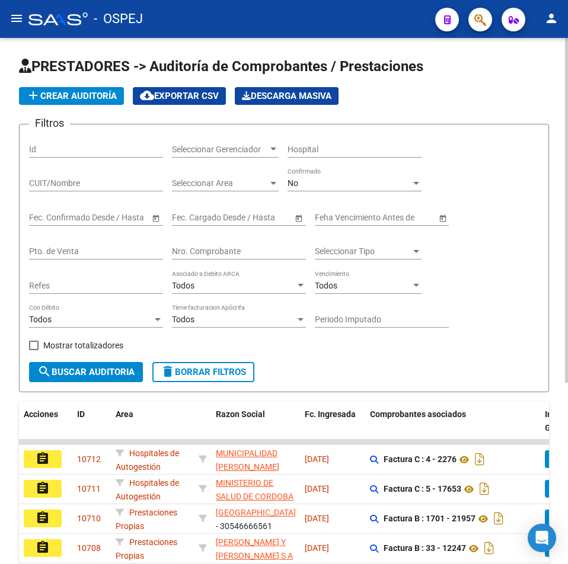
click at [235, 245] on div "Nro. Comprobante" at bounding box center [239, 248] width 134 height 24
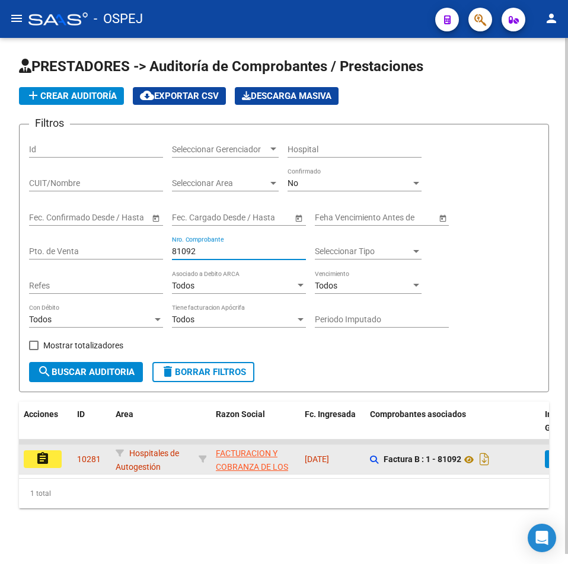
type input "81092"
click at [42, 467] on button "assignment" at bounding box center [43, 460] width 38 height 18
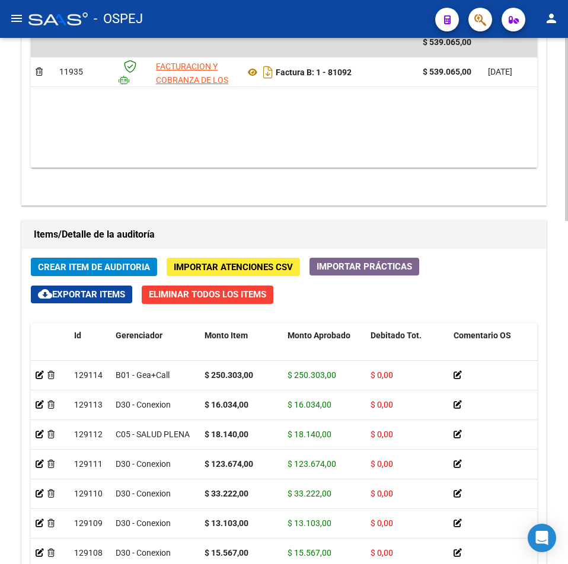
scroll to position [593, 0]
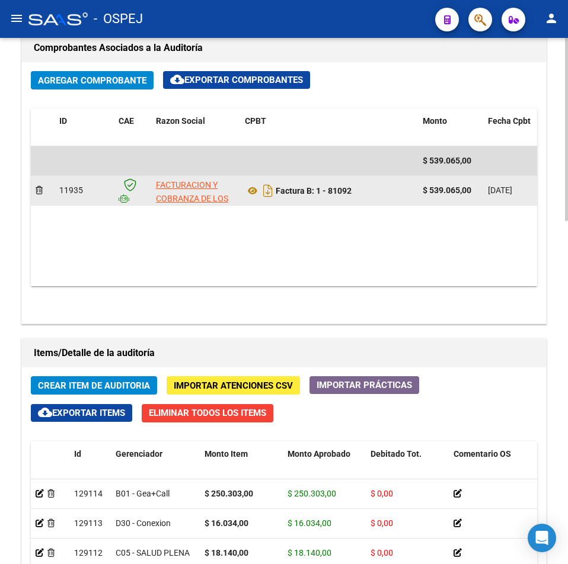
drag, startPoint x: 359, startPoint y: 197, endPoint x: 318, endPoint y: 201, distance: 41.1
click at [318, 201] on datatable-body-cell "Factura B: 1 - 81092" at bounding box center [329, 190] width 178 height 29
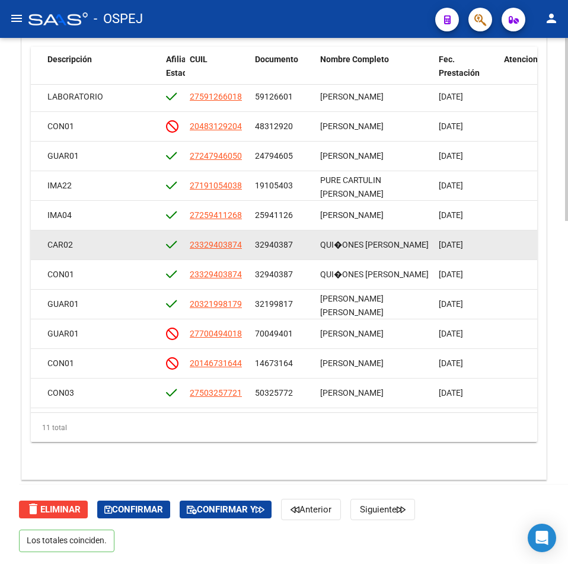
scroll to position [11, 764]
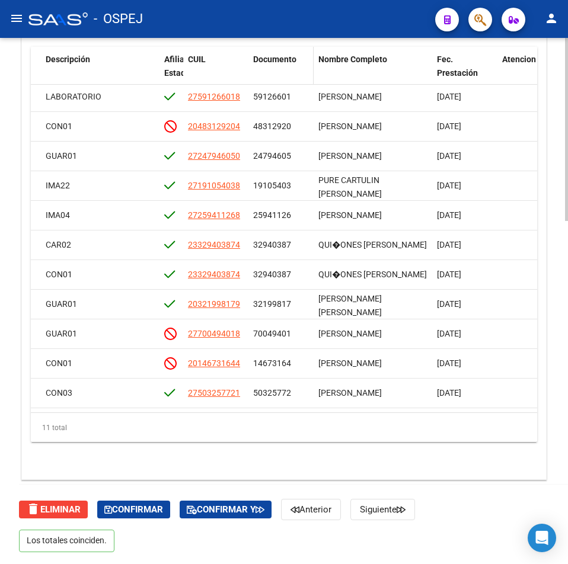
click at [284, 65] on div "Documento" at bounding box center [281, 60] width 56 height 14
click at [280, 60] on span "Documento" at bounding box center [274, 59] width 43 height 9
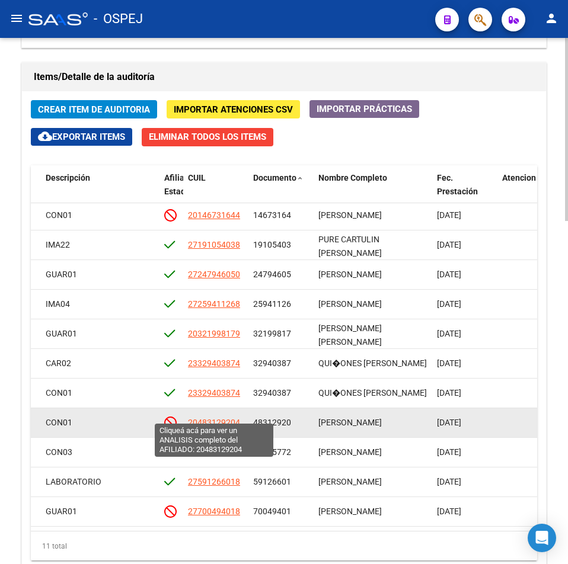
click at [229, 418] on span "20483129204" at bounding box center [214, 422] width 52 height 9
type textarea "20483129204"
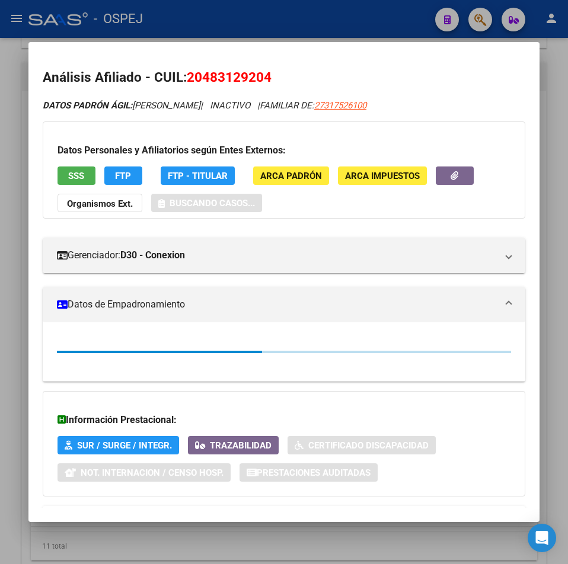
click at [250, 82] on span "20483129204" at bounding box center [229, 76] width 85 height 15
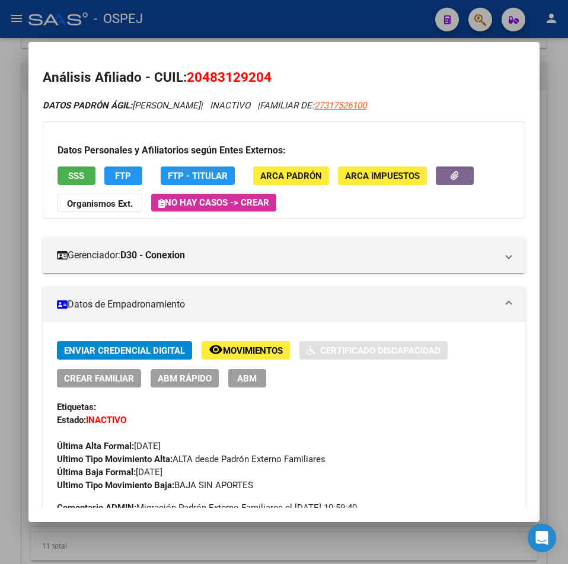
click at [250, 82] on span "20483129204" at bounding box center [229, 76] width 85 height 15
click at [81, 175] on span "SSS" at bounding box center [76, 176] width 16 height 11
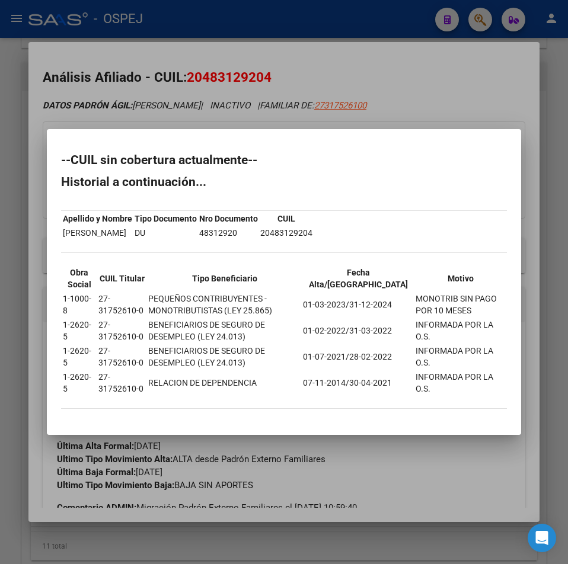
click at [283, 92] on div at bounding box center [284, 282] width 568 height 564
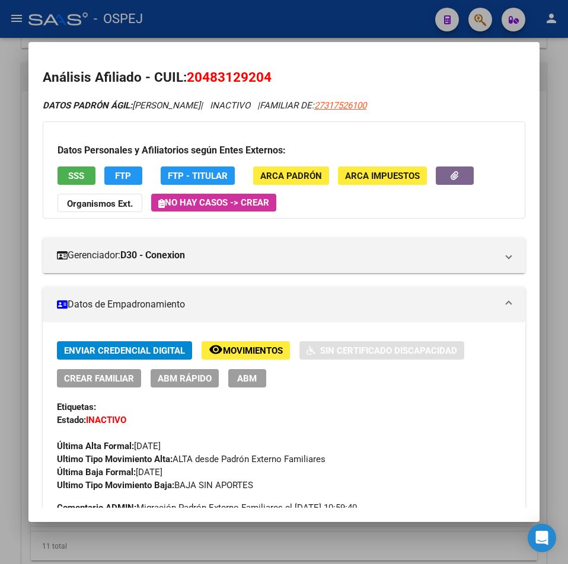
click at [284, 7] on div at bounding box center [284, 282] width 568 height 564
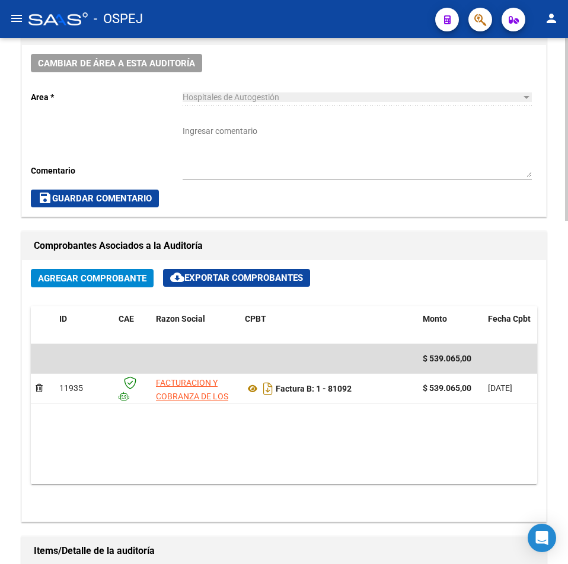
scroll to position [336, 0]
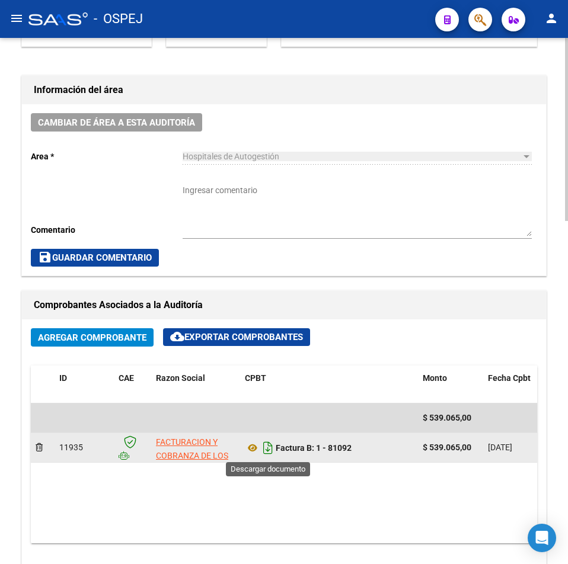
click at [266, 451] on icon "Descargar documento" at bounding box center [267, 448] width 15 height 19
click at [442, 310] on h1 "Comprobantes Asociados a la Auditoría" at bounding box center [284, 305] width 500 height 19
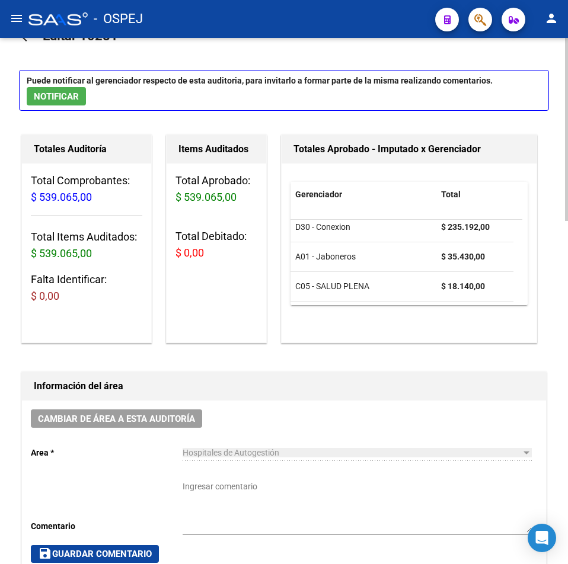
scroll to position [0, 0]
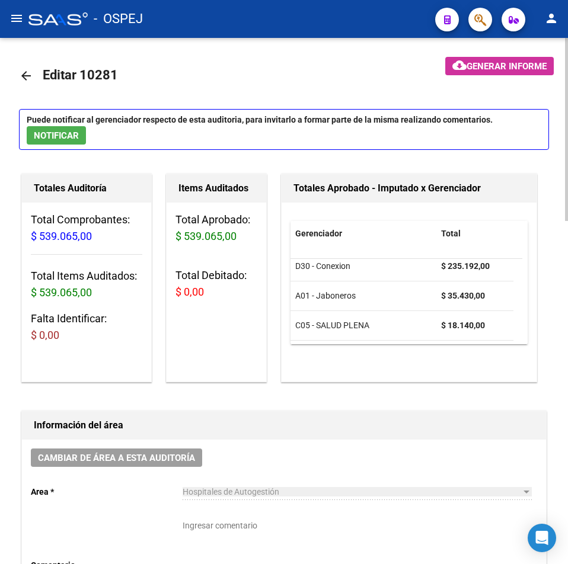
click at [27, 85] on link "arrow_back" at bounding box center [31, 76] width 24 height 28
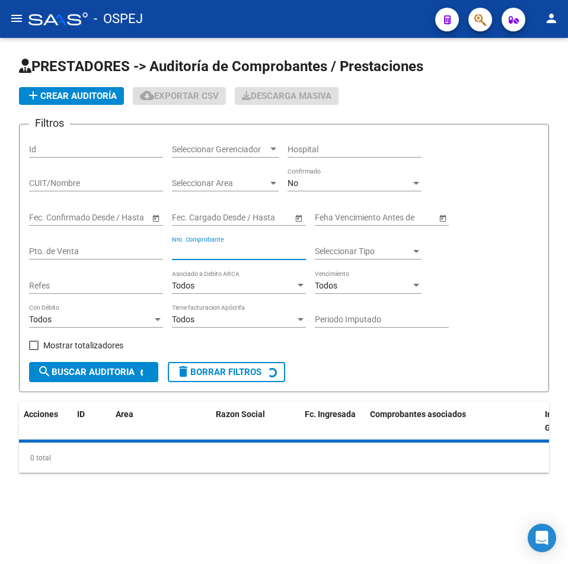
click at [248, 256] on input "Nro. Comprobante" at bounding box center [239, 252] width 134 height 10
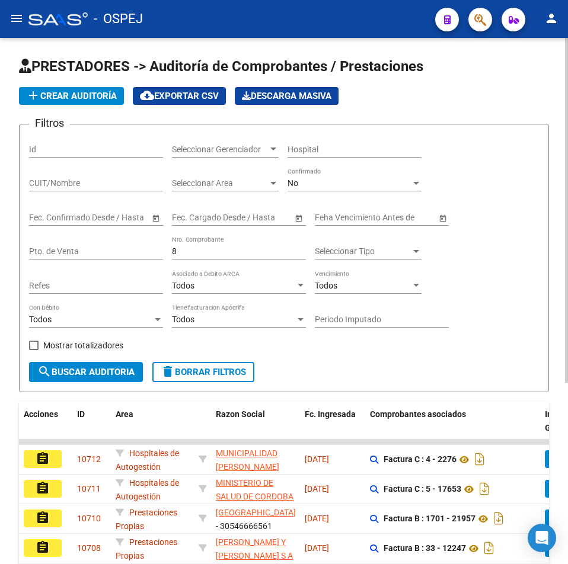
click at [213, 251] on input "8" at bounding box center [239, 252] width 134 height 10
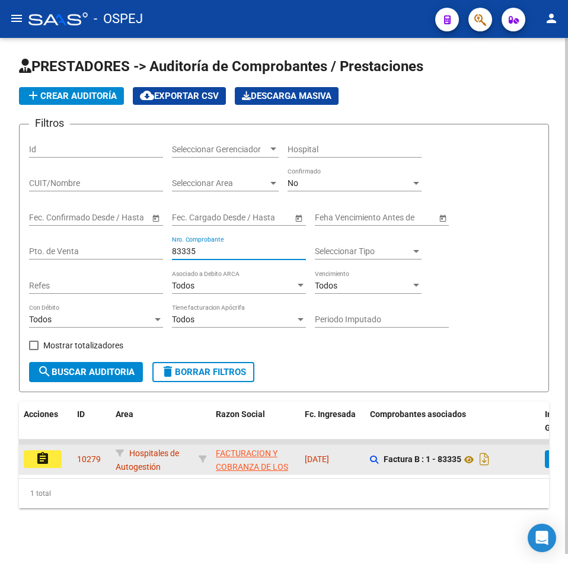
type input "83335"
click at [55, 467] on button "assignment" at bounding box center [43, 460] width 38 height 18
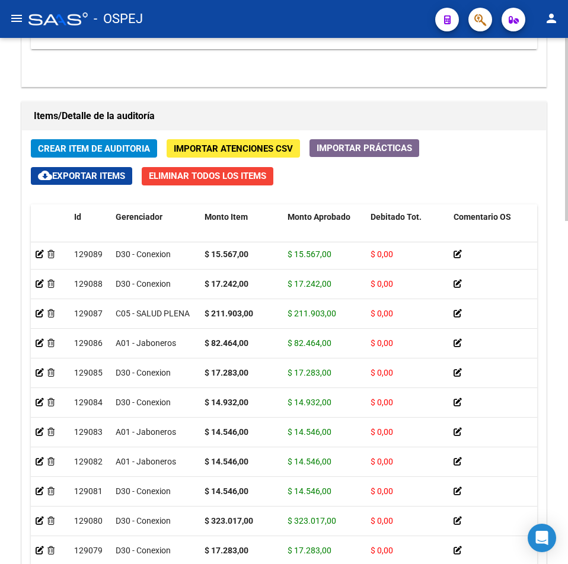
scroll to position [988, 0]
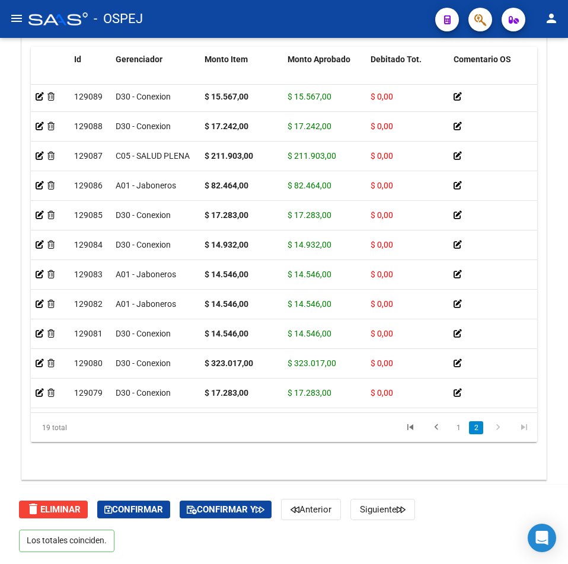
drag, startPoint x: 164, startPoint y: 412, endPoint x: 177, endPoint y: 410, distance: 13.2
click at [178, 410] on datatable-body "129089 D30 - Conexion $ 15.567,00 $ 15.567,00 $ 0,00 HOSPITAL [PERSON_NAME] CON…" at bounding box center [284, 248] width 506 height 327
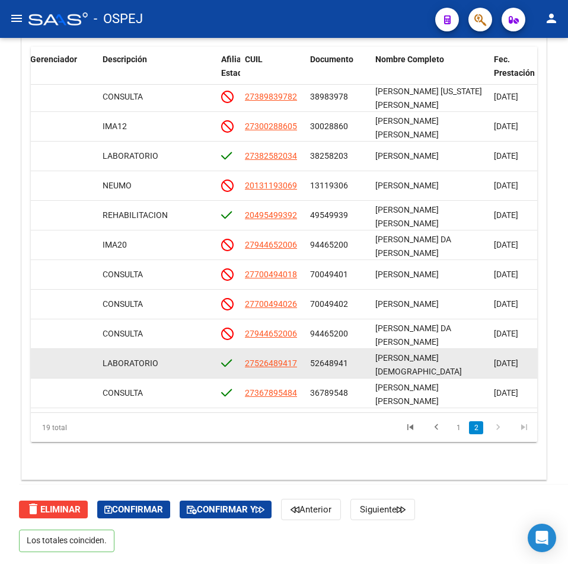
scroll to position [0, 707]
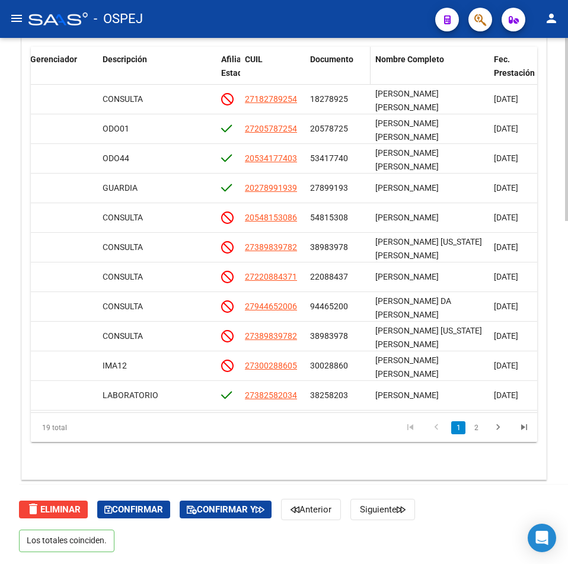
click at [344, 57] on span "Documento" at bounding box center [331, 59] width 43 height 9
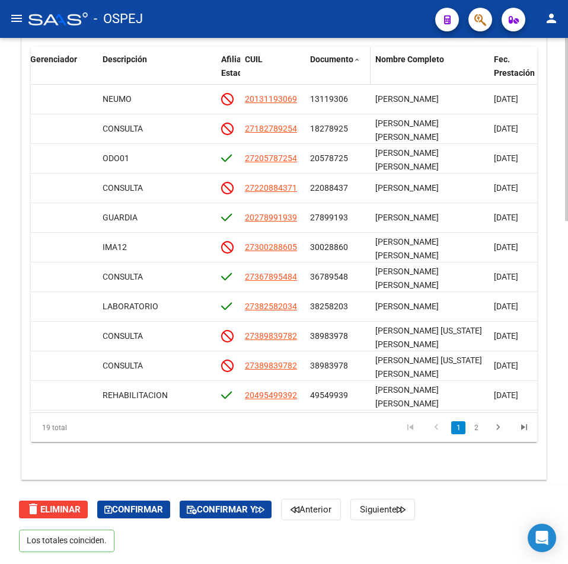
click at [339, 63] on span "Documento" at bounding box center [331, 59] width 43 height 9
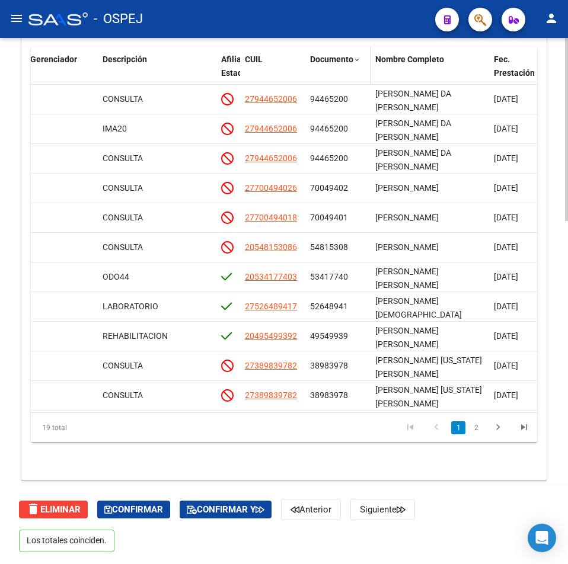
click at [331, 60] on span "Documento" at bounding box center [331, 59] width 43 height 9
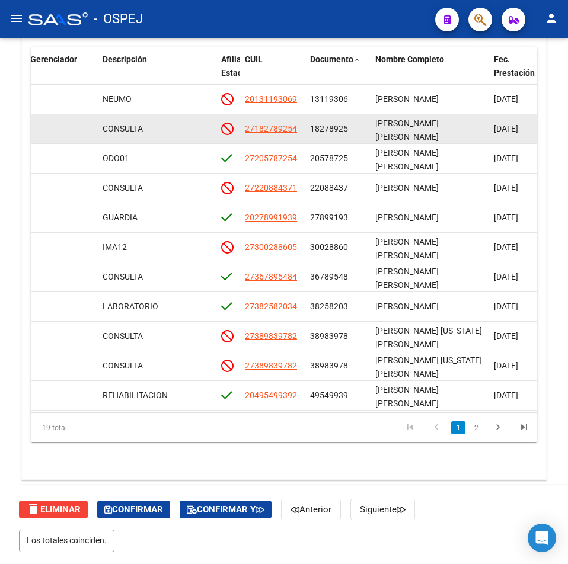
click at [333, 130] on span "18278925" at bounding box center [329, 128] width 38 height 9
drag, startPoint x: 301, startPoint y: 132, endPoint x: 252, endPoint y: 134, distance: 49.2
click at [252, 134] on datatable-body-cell "27182789254" at bounding box center [272, 128] width 65 height 29
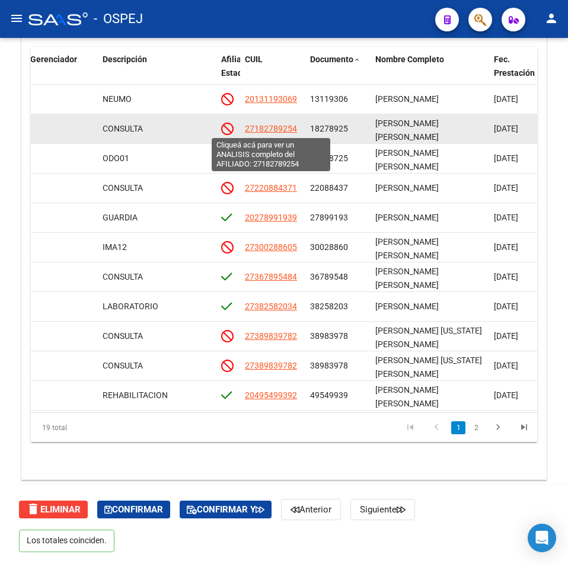
click at [251, 130] on span "27182789254" at bounding box center [271, 128] width 52 height 9
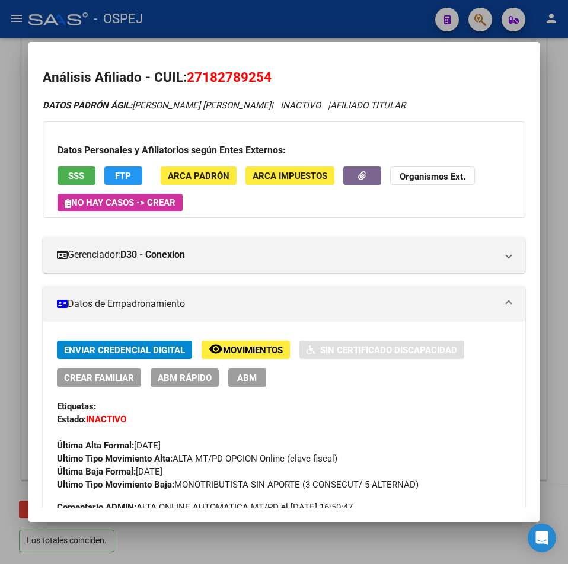
click at [88, 180] on button "SSS" at bounding box center [77, 176] width 38 height 18
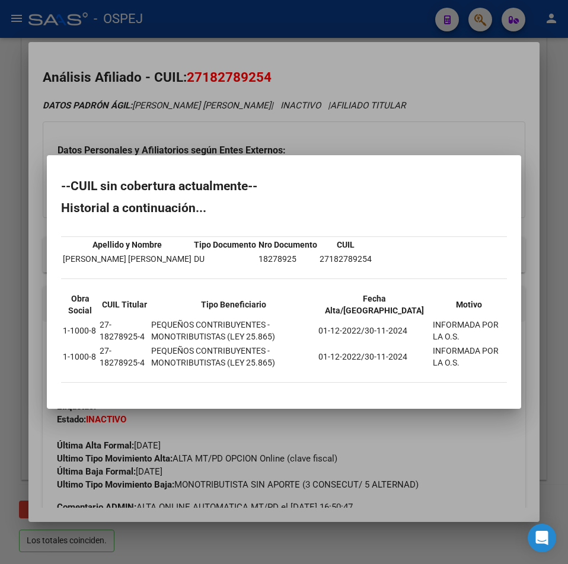
drag, startPoint x: 288, startPoint y: 99, endPoint x: 276, endPoint y: 93, distance: 13.8
click at [288, 98] on div at bounding box center [284, 282] width 568 height 564
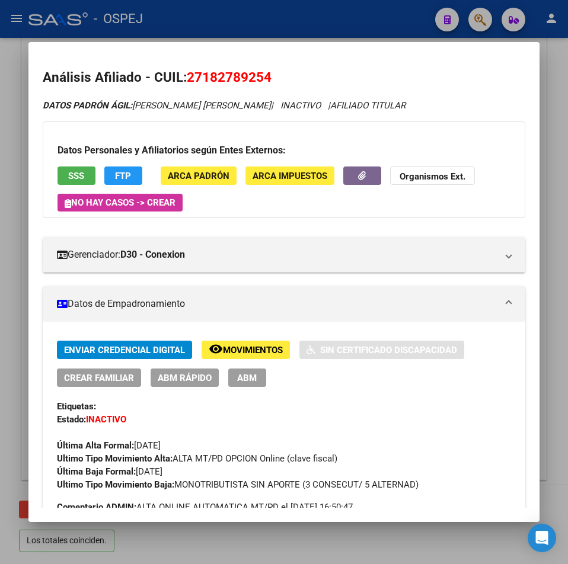
click at [260, 78] on span "27182789254" at bounding box center [229, 76] width 85 height 15
click at [354, 14] on div at bounding box center [284, 282] width 568 height 564
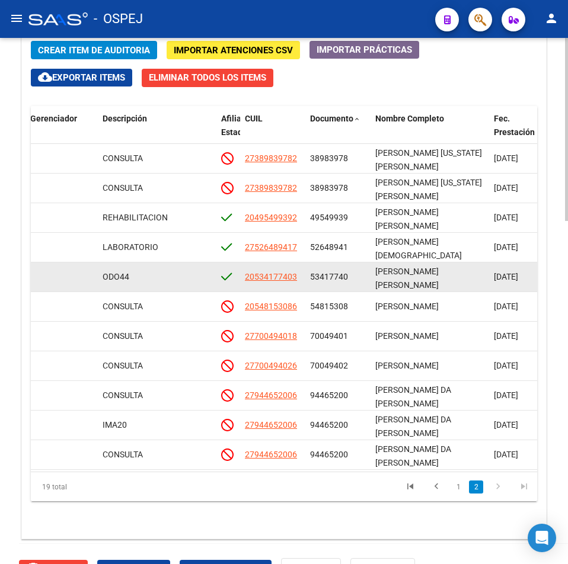
scroll to position [178, 707]
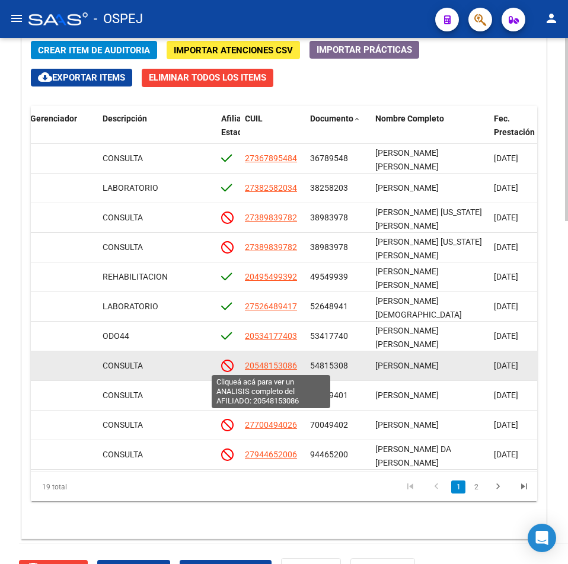
click at [274, 362] on span "20548153086" at bounding box center [271, 365] width 52 height 9
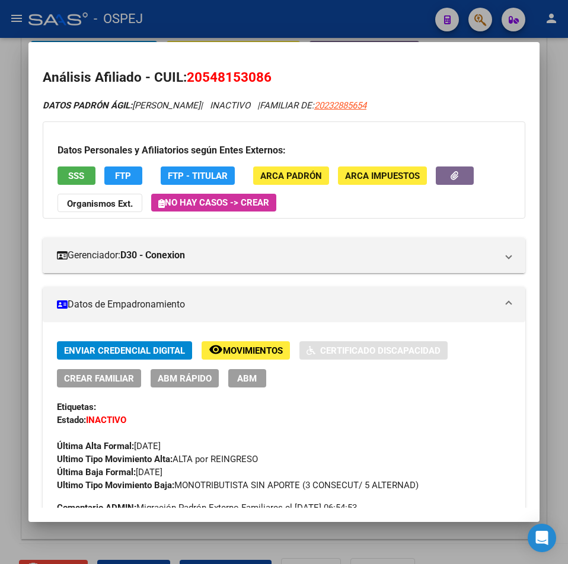
click at [218, 81] on span "20548153086" at bounding box center [229, 76] width 85 height 15
click at [69, 171] on span "SSS" at bounding box center [76, 176] width 16 height 11
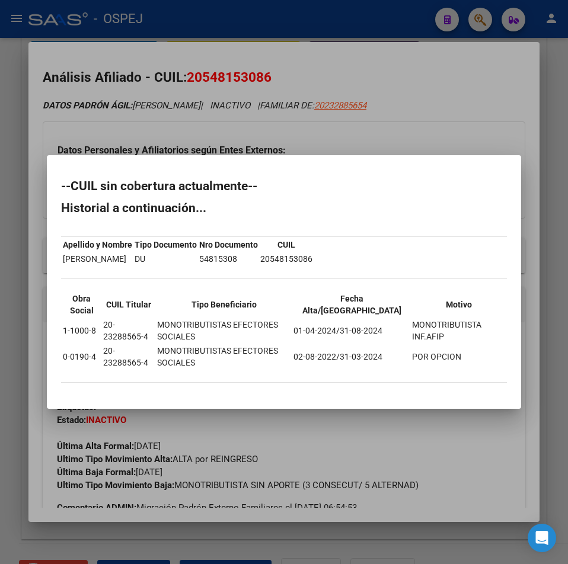
click at [256, 56] on div at bounding box center [284, 282] width 568 height 564
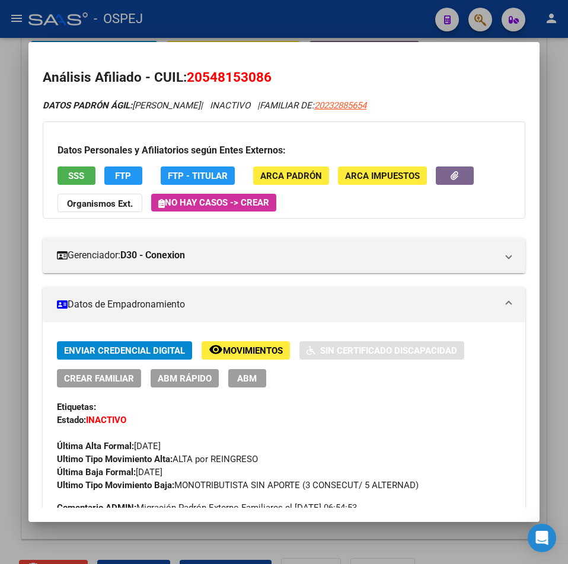
click at [247, 79] on span "20548153086" at bounding box center [229, 76] width 85 height 15
click at [220, 23] on div at bounding box center [284, 282] width 568 height 564
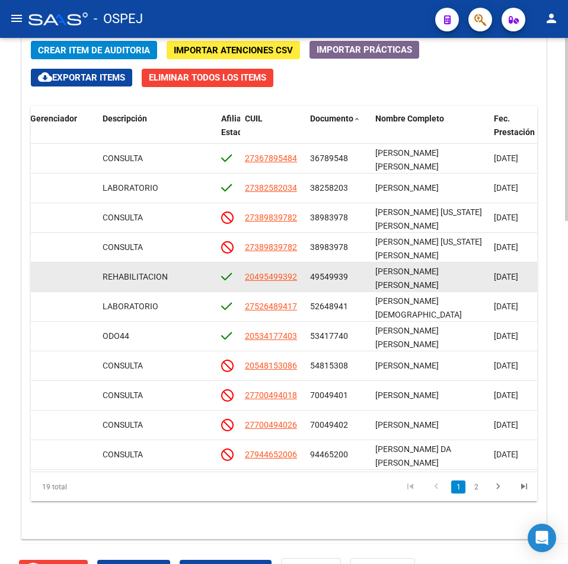
scroll to position [248, 707]
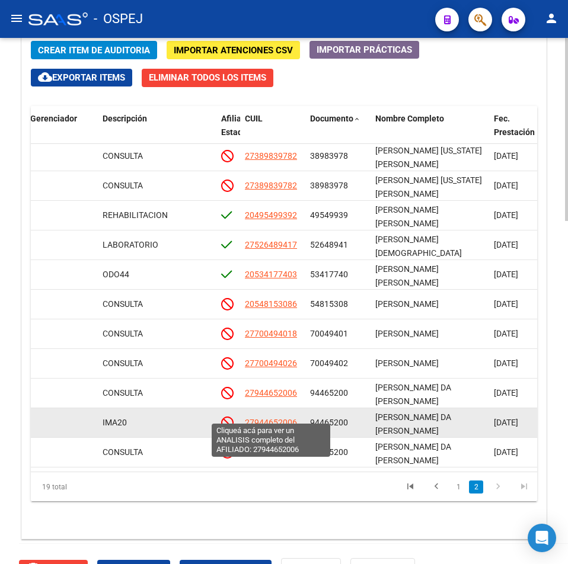
click at [291, 419] on span "27944652006" at bounding box center [271, 422] width 52 height 9
type textarea "27944652006"
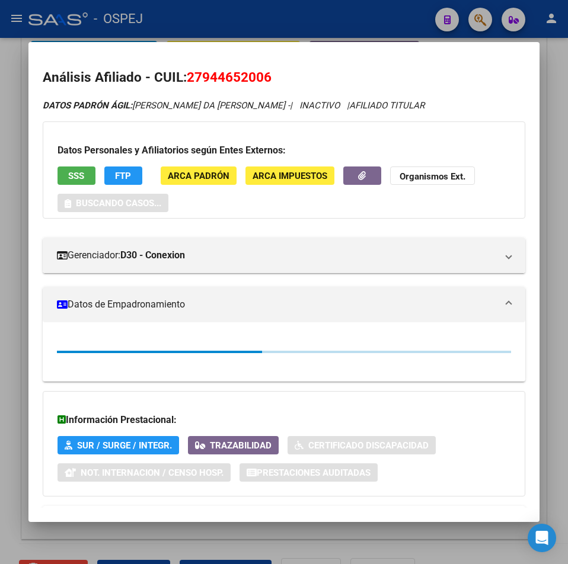
click at [75, 171] on span "SSS" at bounding box center [76, 176] width 16 height 11
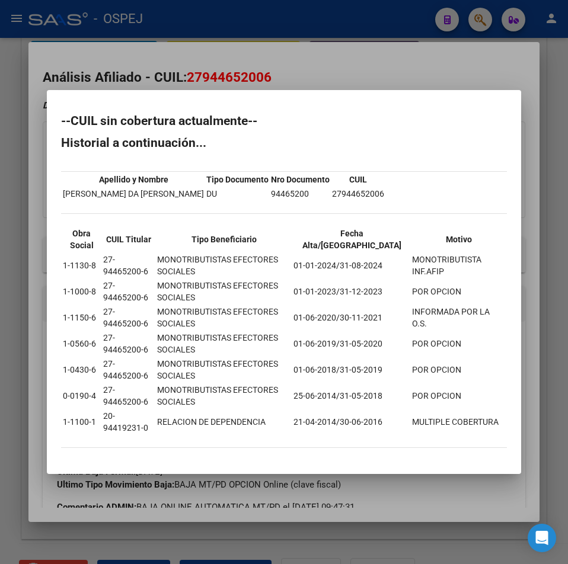
click at [361, 75] on div at bounding box center [284, 282] width 568 height 564
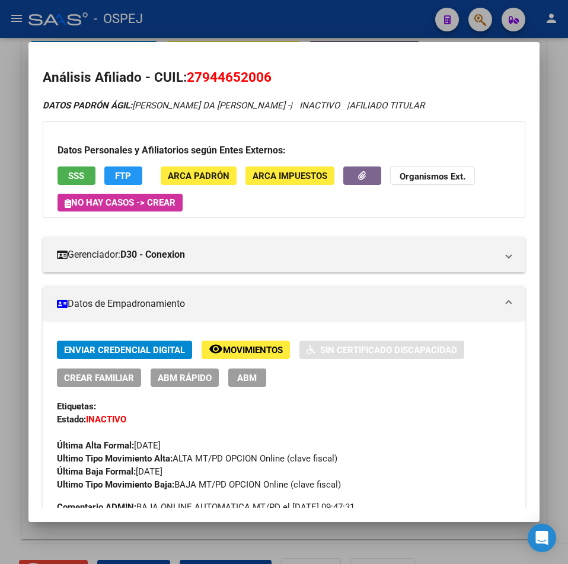
click at [235, 74] on span "27944652006" at bounding box center [229, 76] width 85 height 15
drag, startPoint x: 229, startPoint y: 76, endPoint x: 227, endPoint y: 60, distance: 16.9
click at [229, 76] on span "27944652006" at bounding box center [229, 76] width 85 height 15
click at [241, 30] on div at bounding box center [284, 282] width 568 height 564
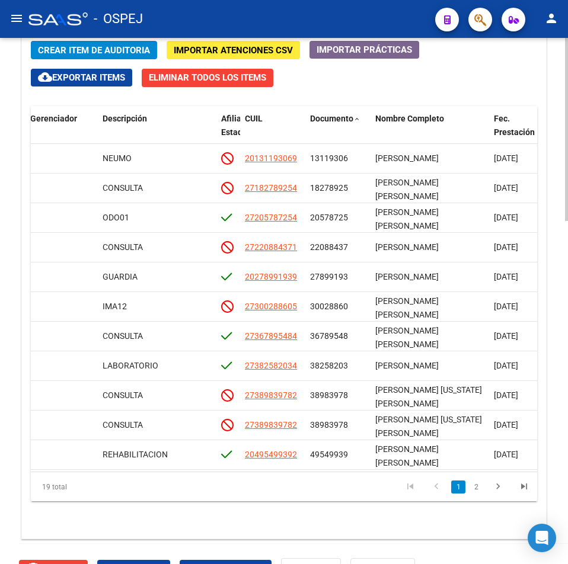
scroll to position [632, 0]
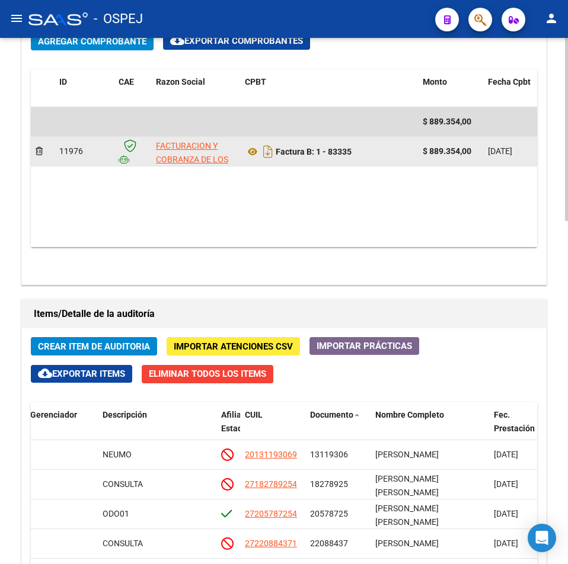
drag, startPoint x: 344, startPoint y: 157, endPoint x: 320, endPoint y: 157, distance: 24.3
click at [320, 157] on div "Factura B: 1 - 83335" at bounding box center [329, 151] width 168 height 19
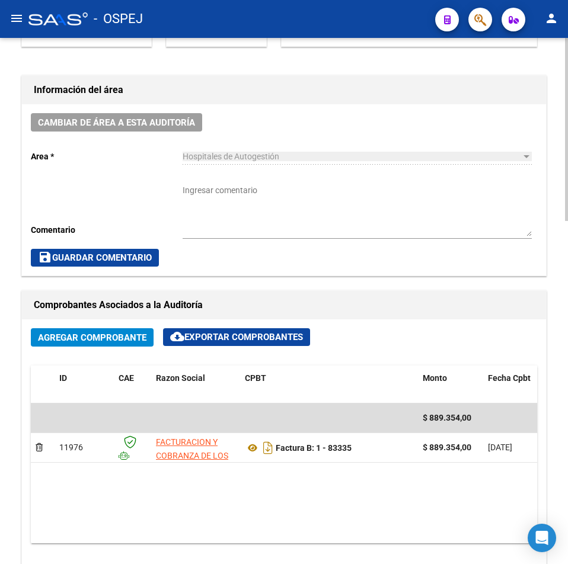
scroll to position [573, 0]
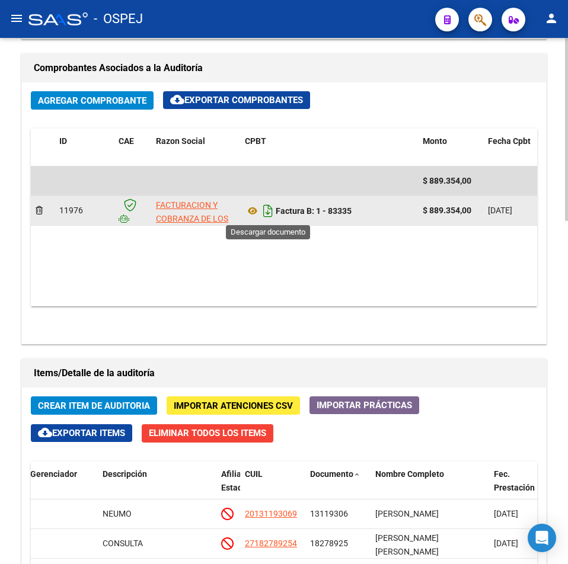
click at [268, 212] on icon "Descargar documento" at bounding box center [267, 211] width 15 height 19
click at [223, 60] on h1 "Comprobantes Asociados a la Auditoría" at bounding box center [284, 68] width 500 height 19
